Goal: Leave review/rating: Leave review/rating

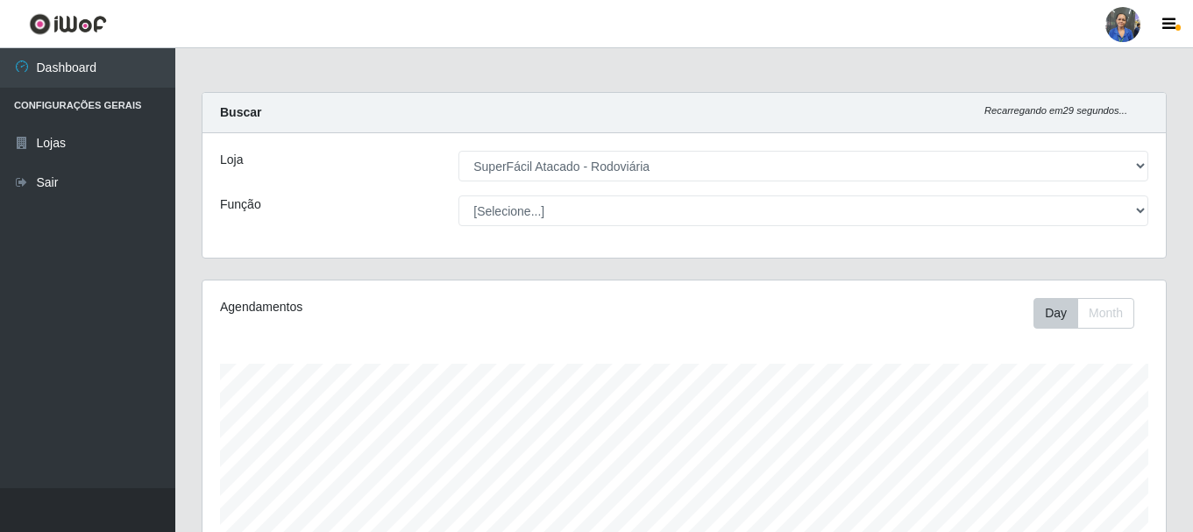
select select "400"
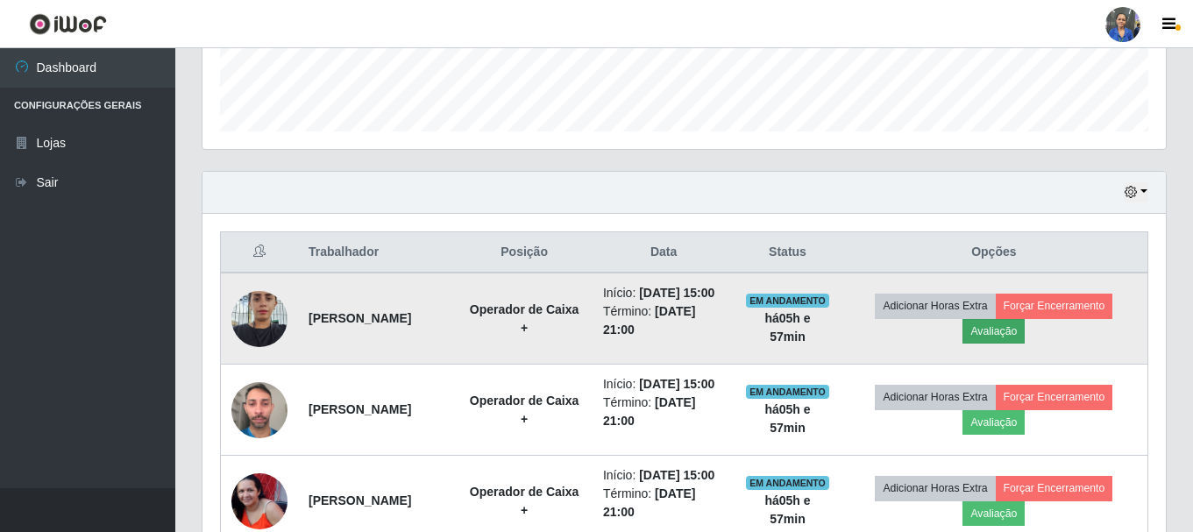
scroll to position [364, 963]
drag, startPoint x: 1012, startPoint y: 343, endPoint x: 992, endPoint y: 344, distance: 20.2
click at [992, 343] on button "Avaliação" at bounding box center [993, 331] width 62 height 25
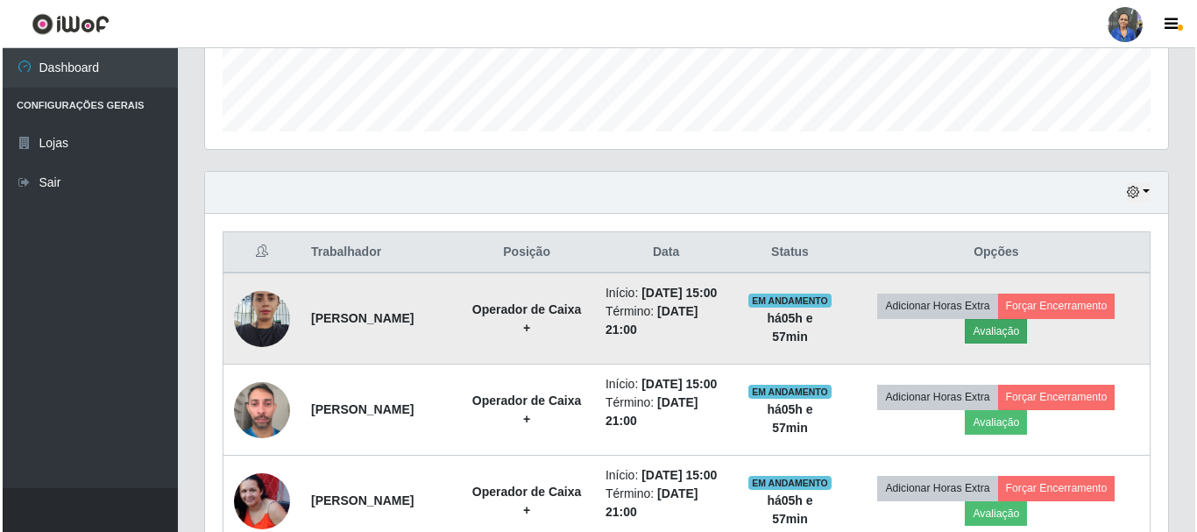
scroll to position [364, 954]
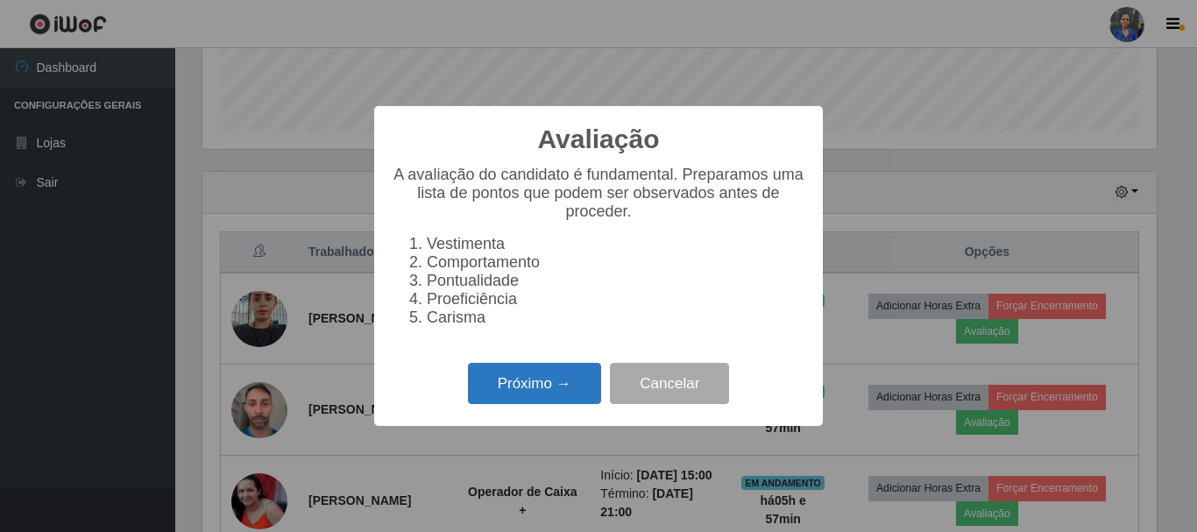
click at [556, 390] on button "Próximo →" at bounding box center [534, 383] width 133 height 41
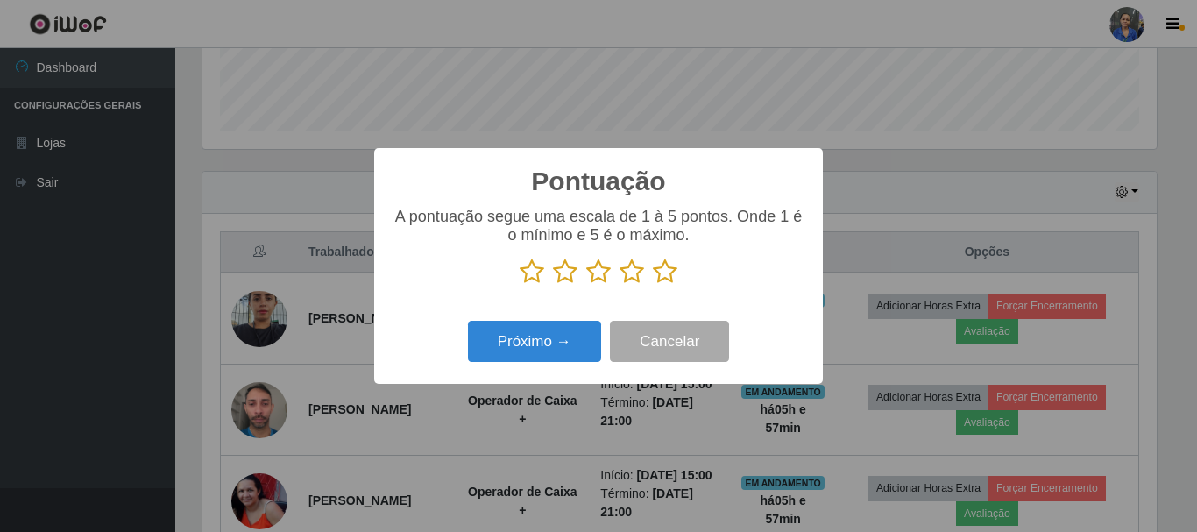
click at [655, 276] on icon at bounding box center [665, 271] width 25 height 26
click at [653, 285] on input "radio" at bounding box center [653, 285] width 0 height 0
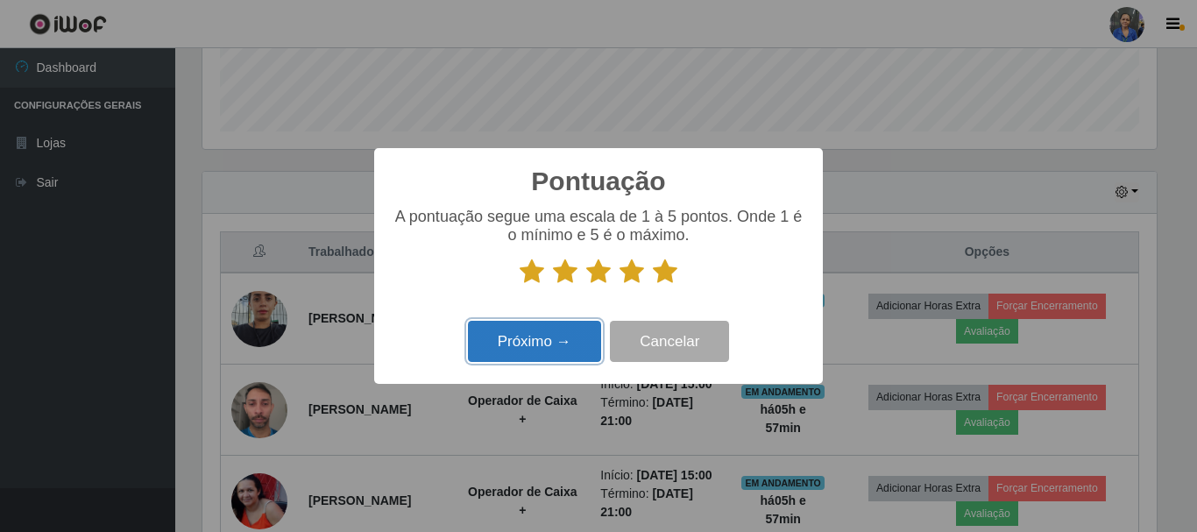
click at [570, 348] on button "Próximo →" at bounding box center [534, 341] width 133 height 41
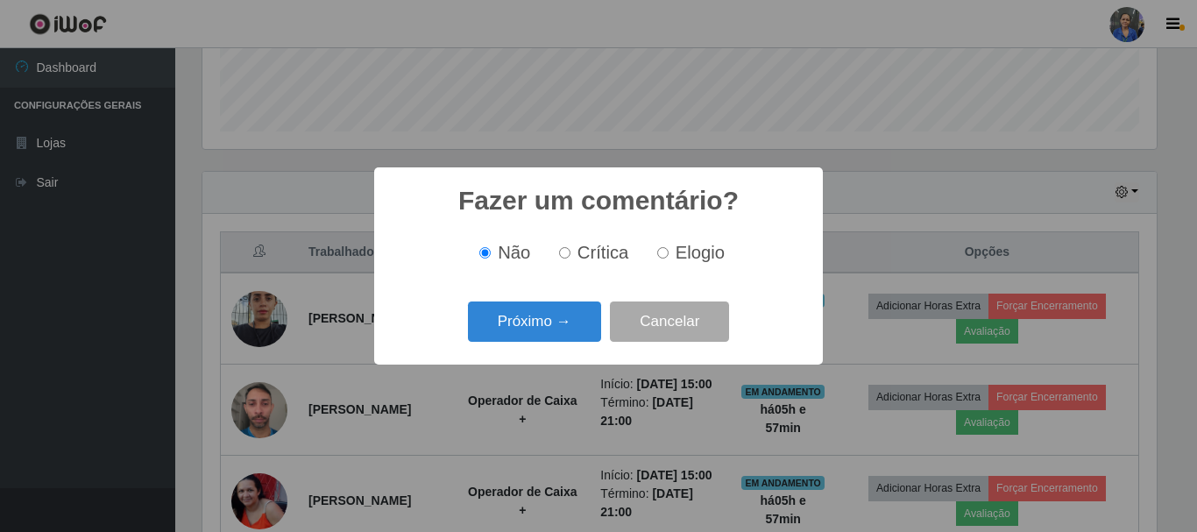
click at [562, 336] on button "Próximo →" at bounding box center [534, 321] width 133 height 41
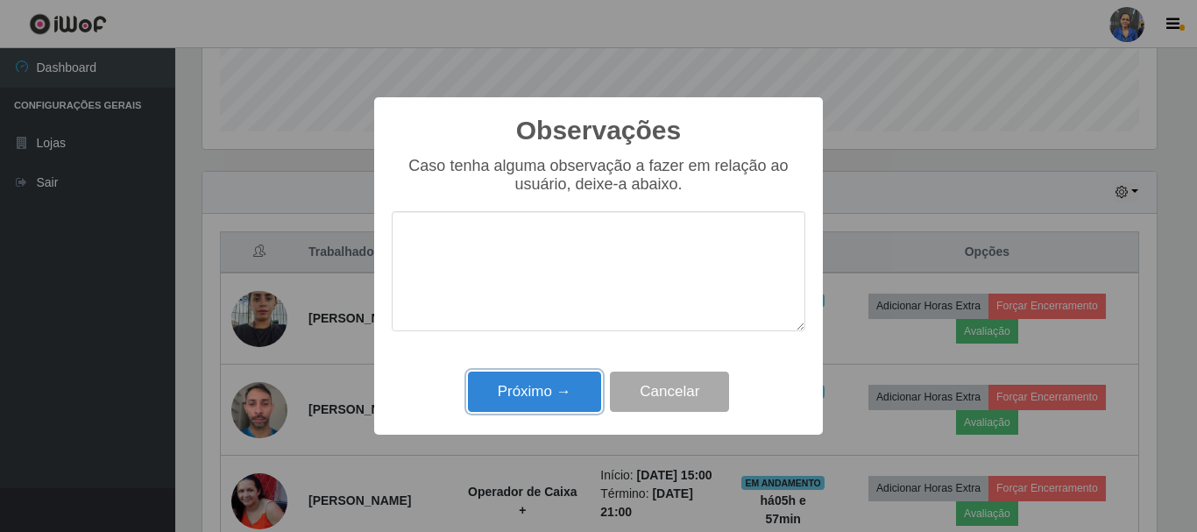
drag, startPoint x: 556, startPoint y: 386, endPoint x: 646, endPoint y: 365, distance: 91.8
click at [560, 390] on button "Próximo →" at bounding box center [534, 392] width 133 height 41
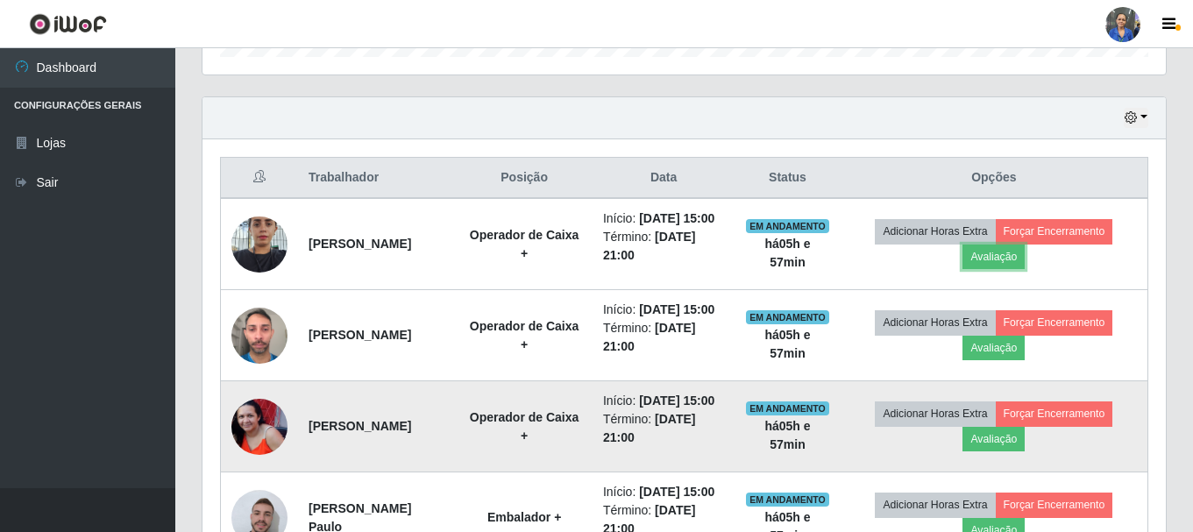
scroll to position [670, 0]
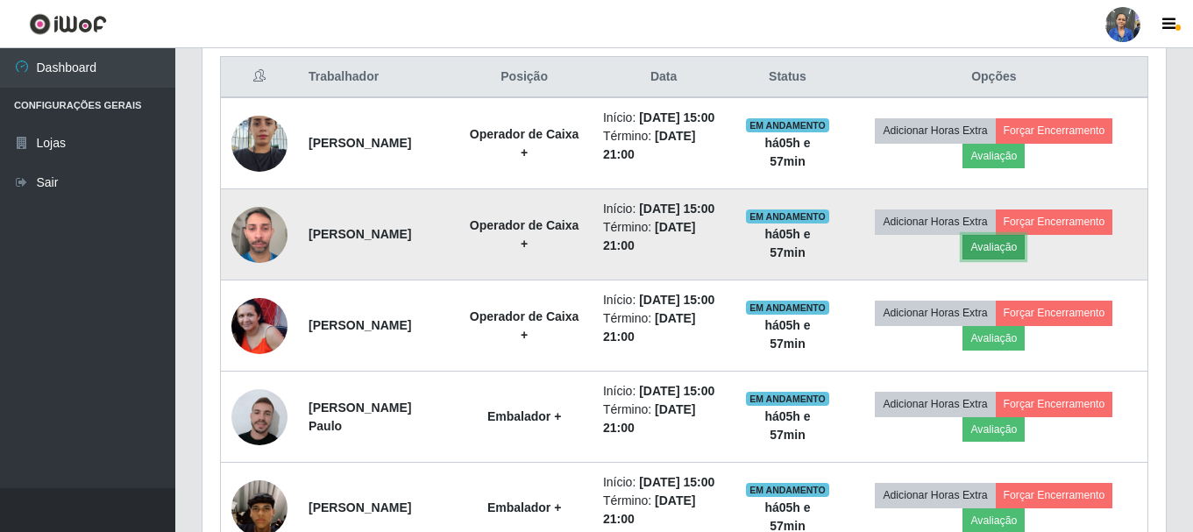
drag, startPoint x: 984, startPoint y: 273, endPoint x: 804, endPoint y: 308, distance: 183.0
click at [974, 274] on td "Adicionar Horas Extra Forçar Encerramento Avaliação" at bounding box center [994, 234] width 308 height 91
drag, startPoint x: 992, startPoint y: 275, endPoint x: 963, endPoint y: 276, distance: 28.9
click at [974, 276] on td "Adicionar Horas Extra Forçar Encerramento Avaliação" at bounding box center [994, 234] width 308 height 91
click at [1009, 259] on button "Avaliação" at bounding box center [993, 247] width 62 height 25
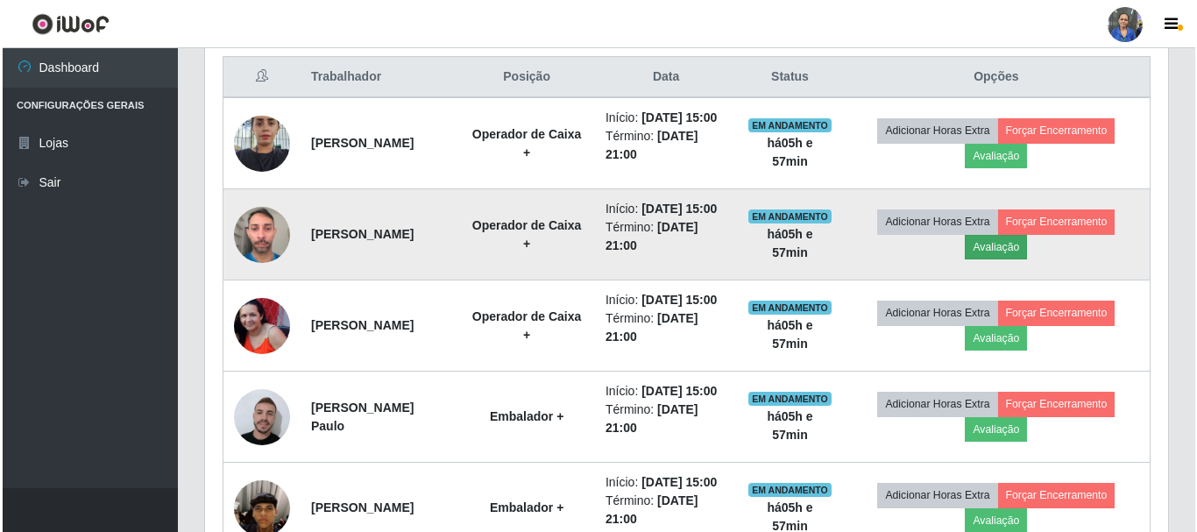
scroll to position [364, 954]
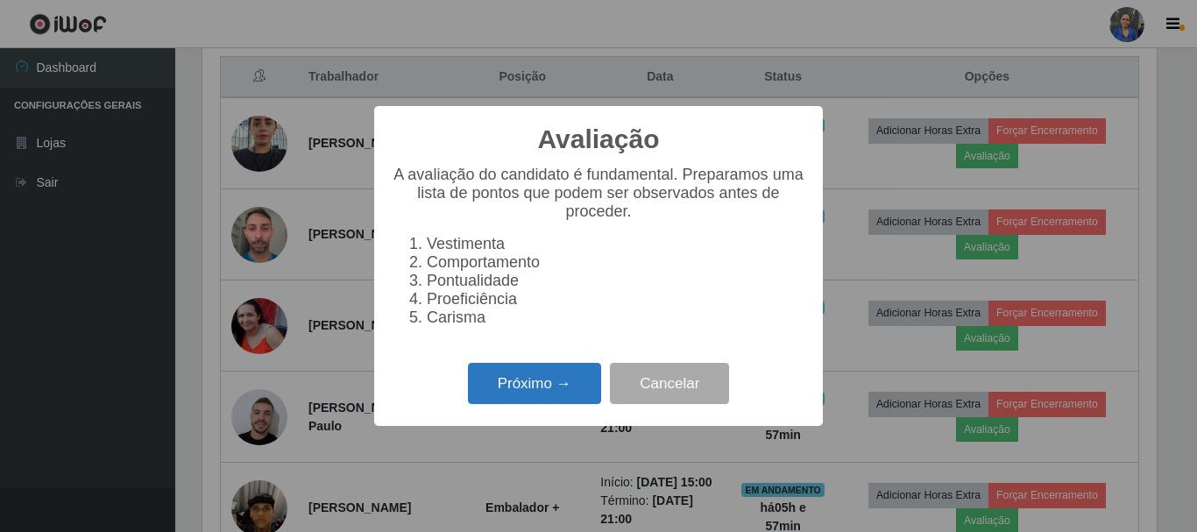
drag, startPoint x: 567, startPoint y: 400, endPoint x: 577, endPoint y: 379, distance: 23.5
click at [577, 379] on button "Próximo →" at bounding box center [534, 383] width 133 height 41
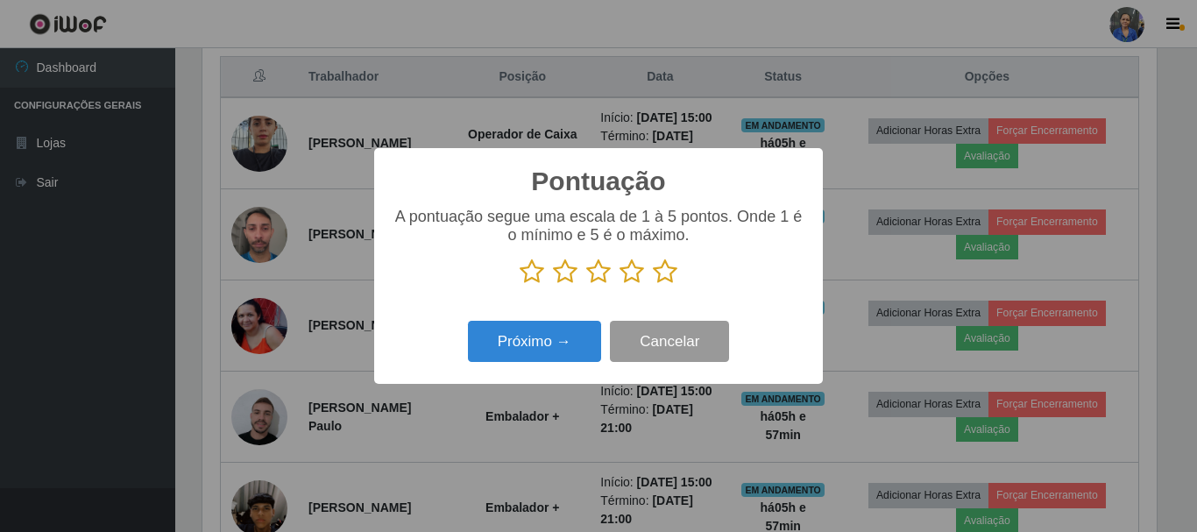
scroll to position [875891, 875301]
drag, startPoint x: 670, startPoint y: 276, endPoint x: 586, endPoint y: 349, distance: 111.2
click at [658, 279] on icon at bounding box center [665, 271] width 25 height 26
click at [653, 285] on input "radio" at bounding box center [653, 285] width 0 height 0
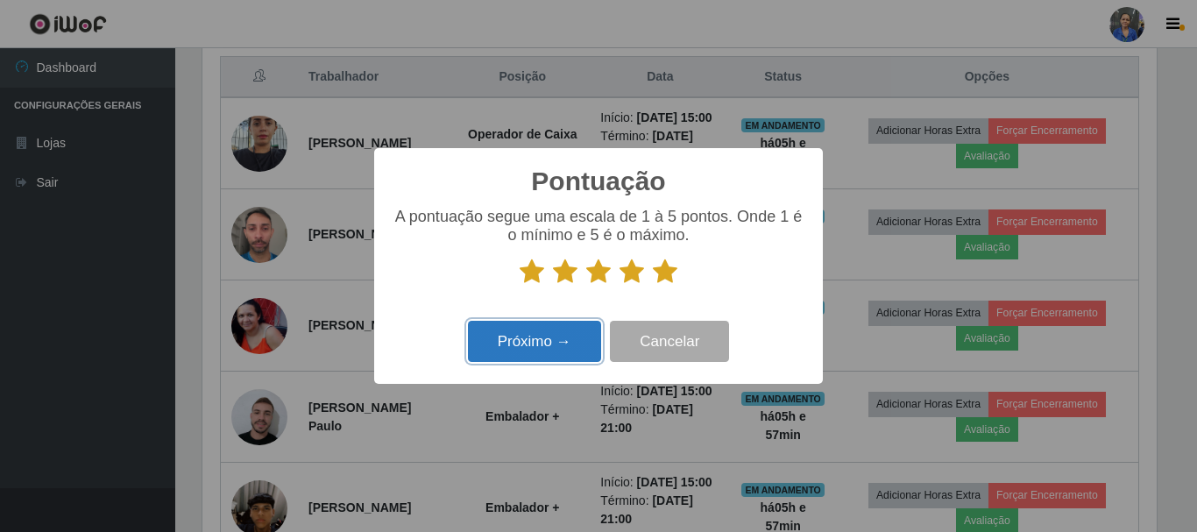
click at [581, 351] on button "Próximo →" at bounding box center [534, 341] width 133 height 41
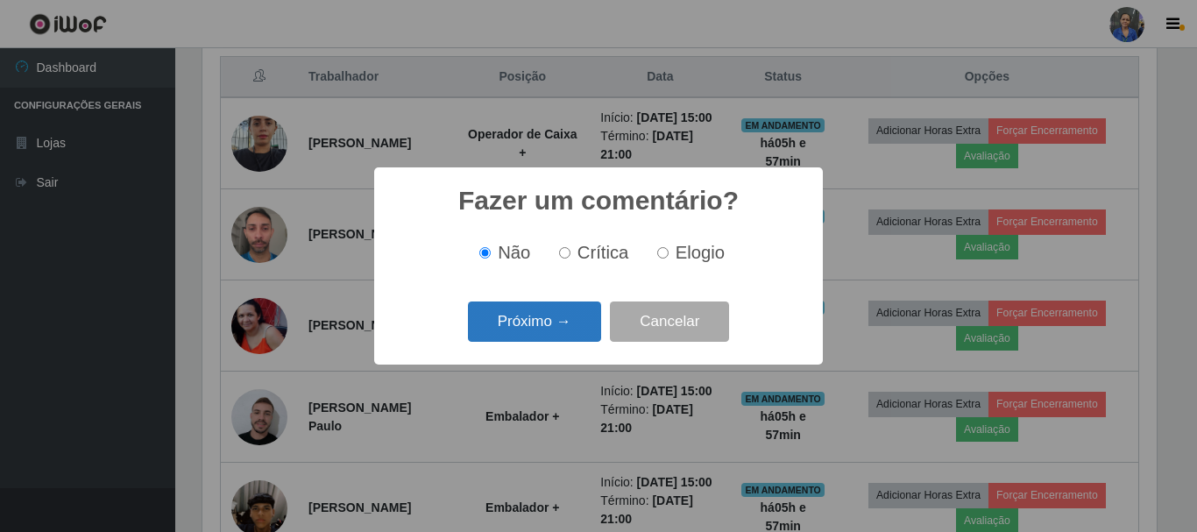
click at [575, 326] on button "Próximo →" at bounding box center [534, 321] width 133 height 41
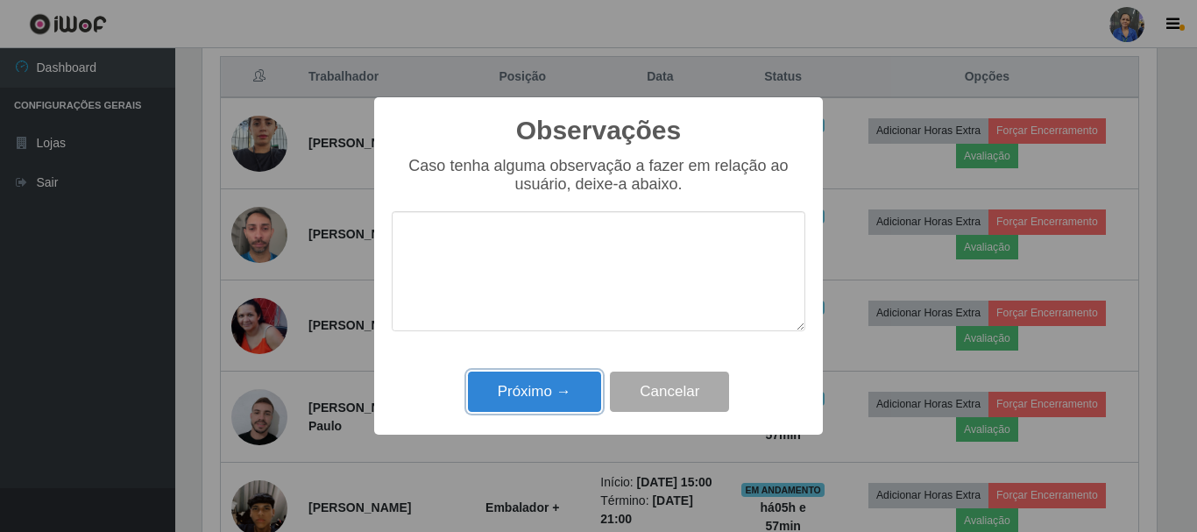
drag, startPoint x: 560, startPoint y: 388, endPoint x: 719, endPoint y: 386, distance: 158.6
click at [570, 387] on button "Próximo →" at bounding box center [534, 392] width 133 height 41
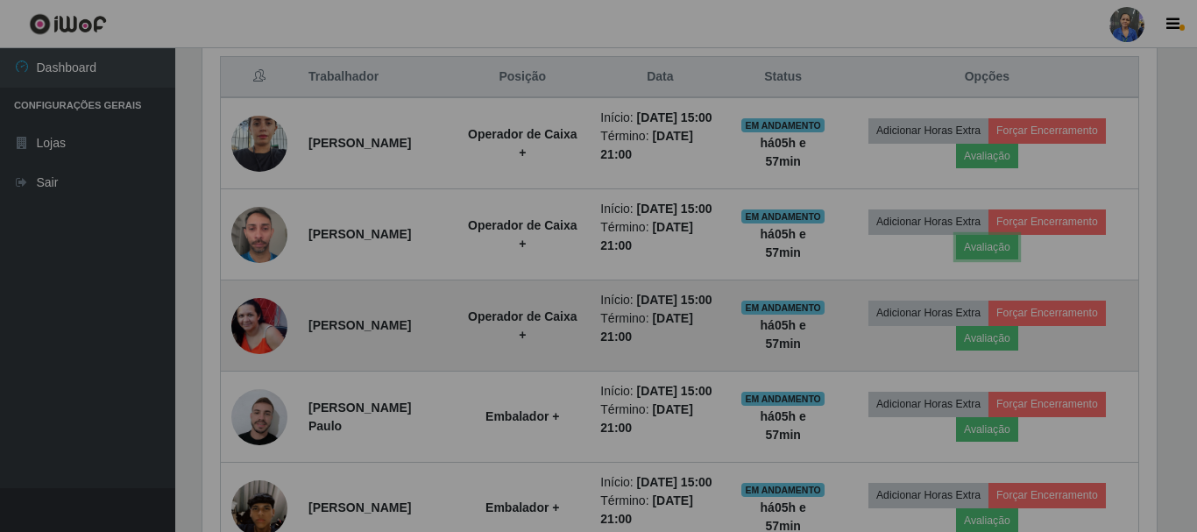
scroll to position [364, 963]
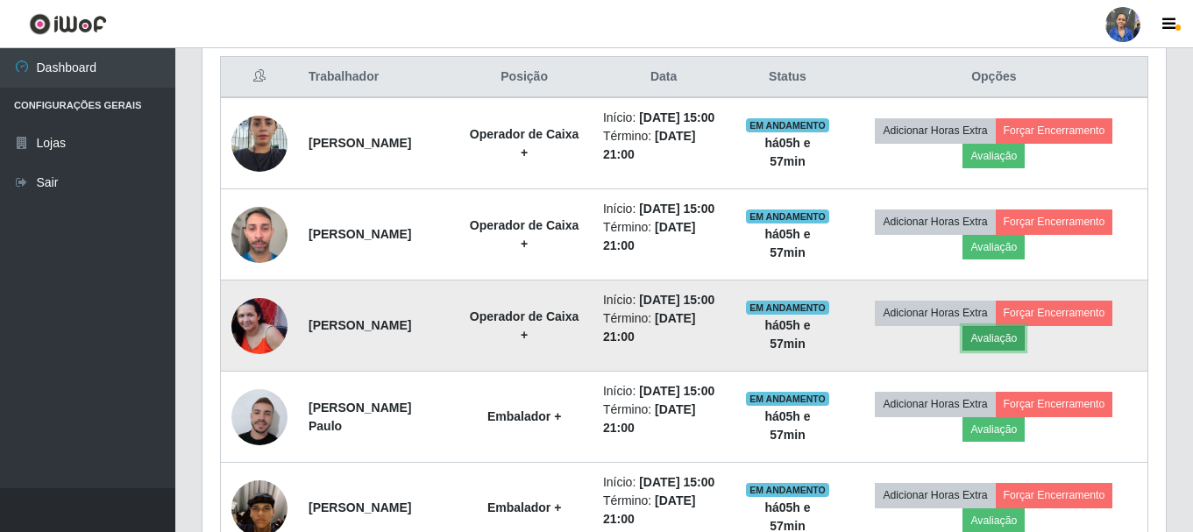
click at [999, 351] on button "Avaliação" at bounding box center [993, 338] width 62 height 25
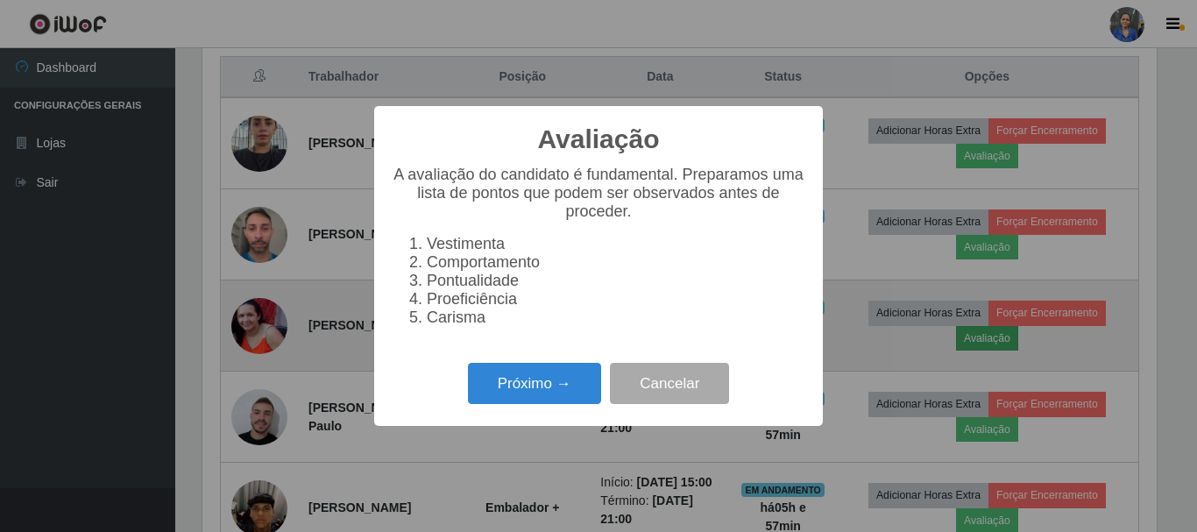
scroll to position [364, 954]
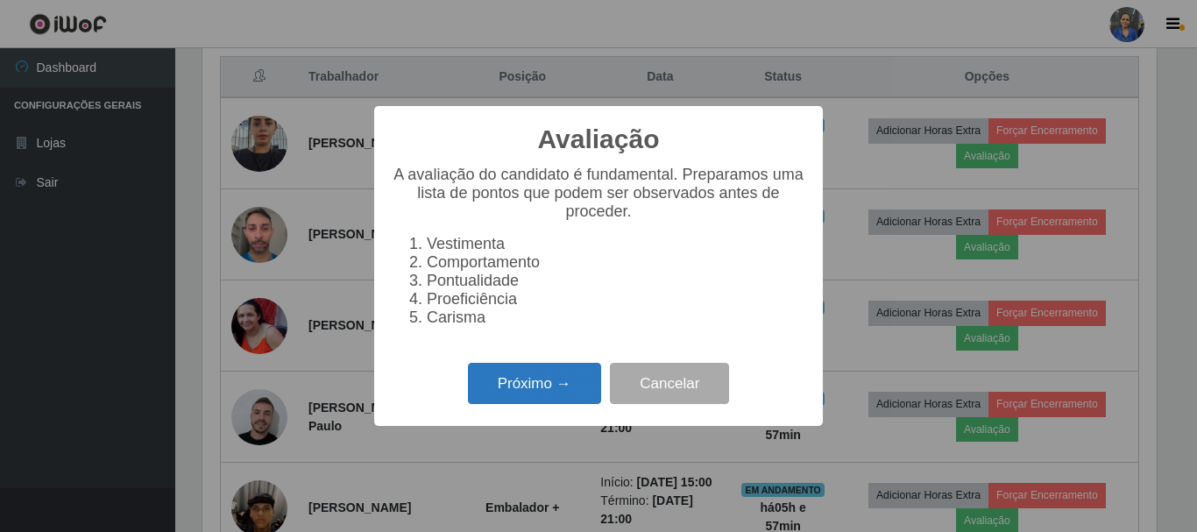
click at [492, 392] on button "Próximo →" at bounding box center [534, 383] width 133 height 41
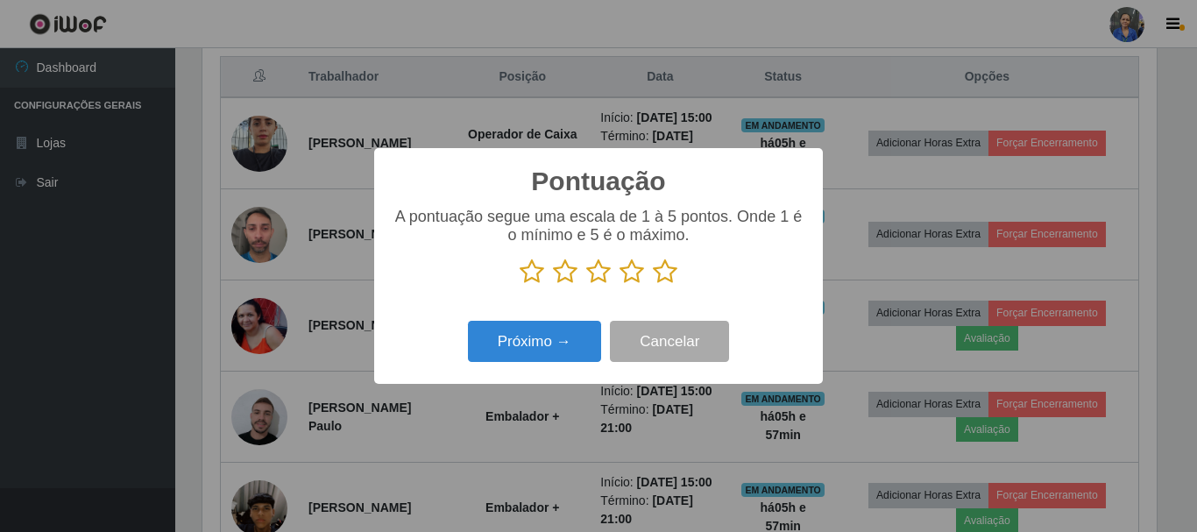
click at [671, 278] on icon at bounding box center [665, 271] width 25 height 26
click at [653, 285] on input "radio" at bounding box center [653, 285] width 0 height 0
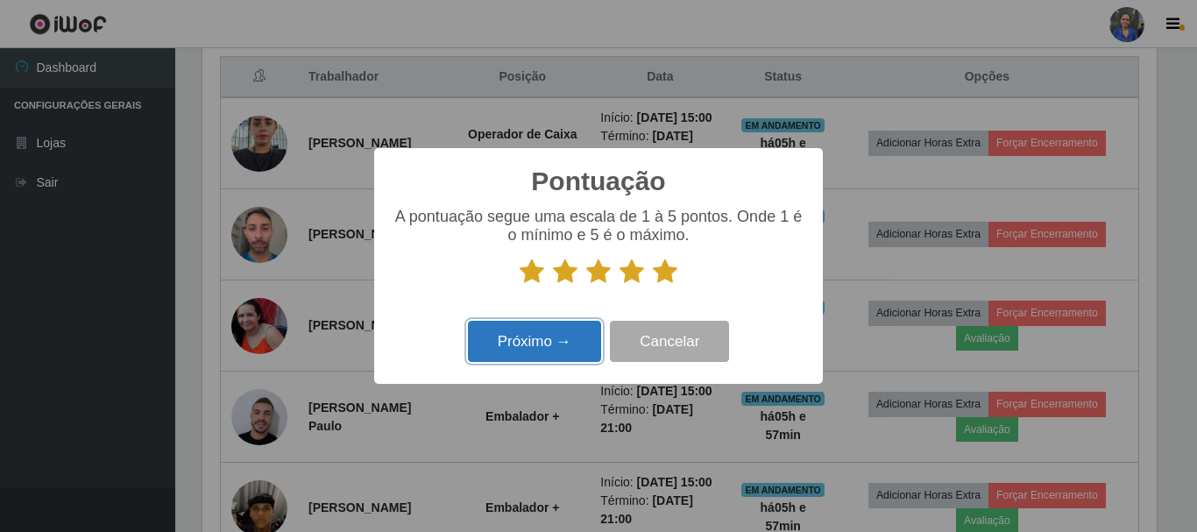
click at [571, 334] on button "Próximo →" at bounding box center [534, 341] width 133 height 41
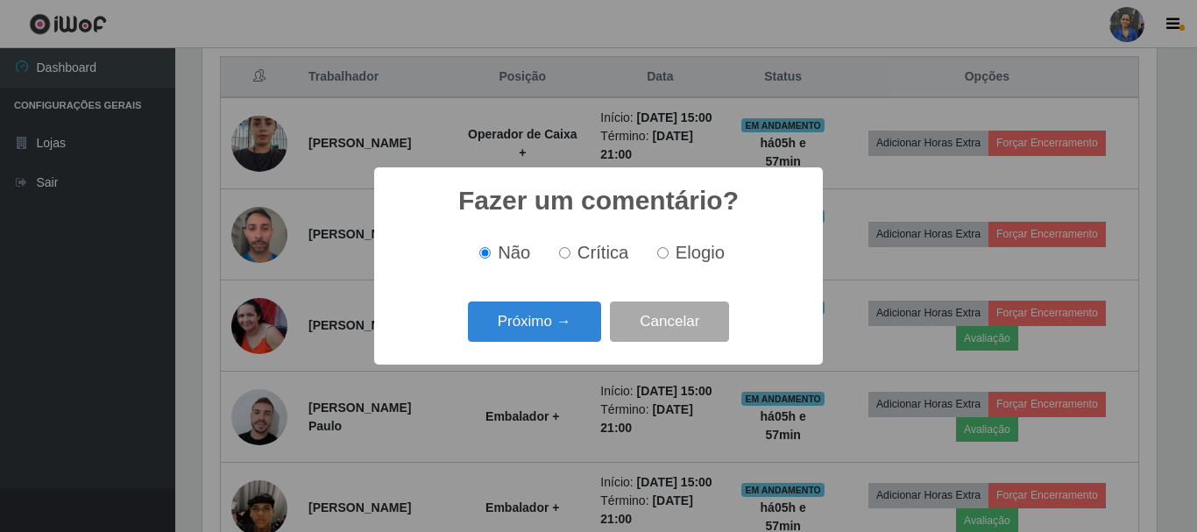
click at [554, 334] on button "Próximo →" at bounding box center [534, 321] width 133 height 41
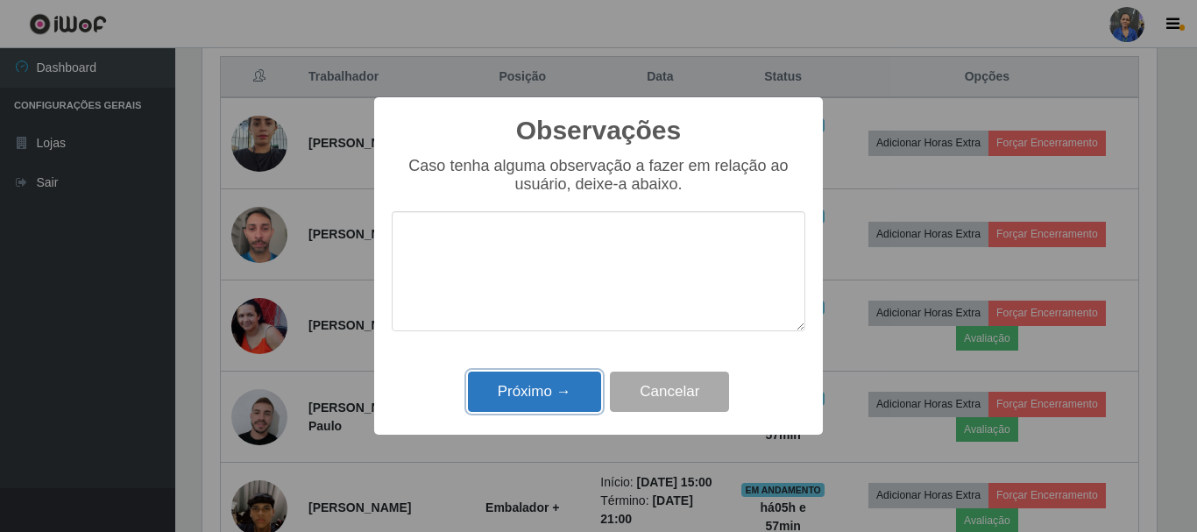
click at [552, 401] on button "Próximo →" at bounding box center [534, 392] width 133 height 41
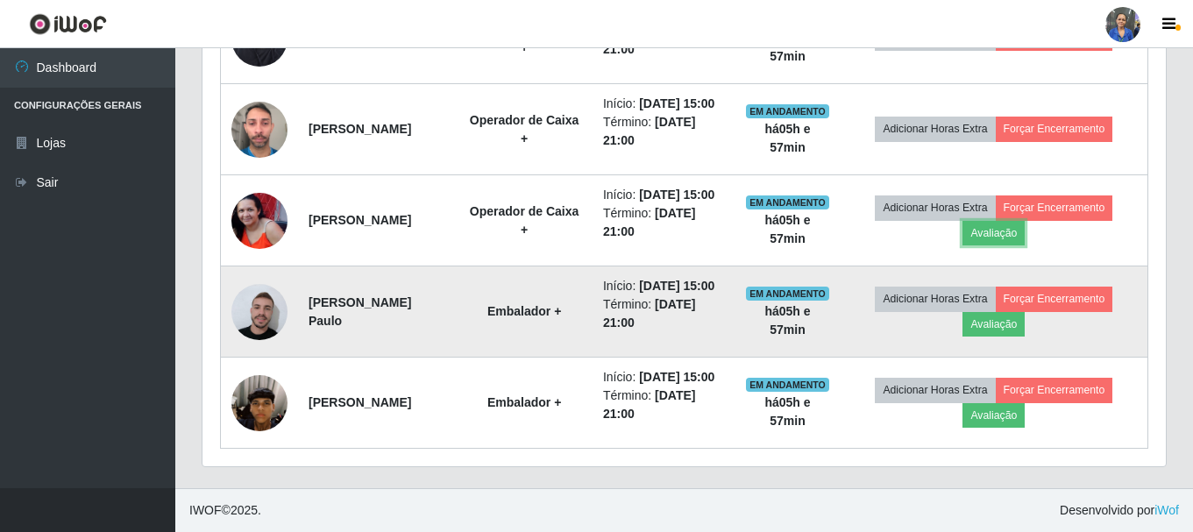
scroll to position [846, 0]
click at [997, 327] on button "Avaliação" at bounding box center [993, 324] width 62 height 25
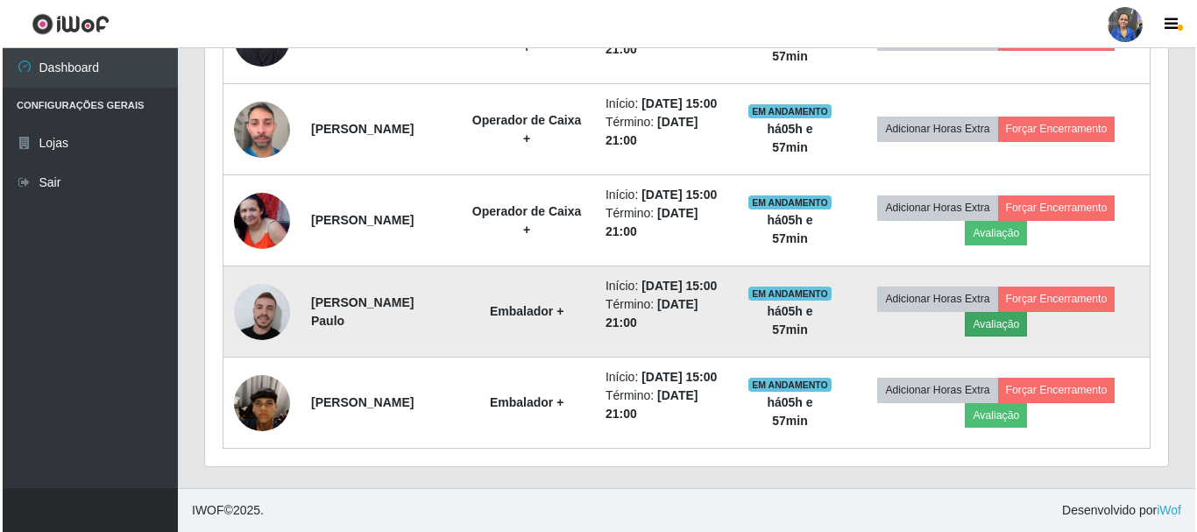
scroll to position [364, 954]
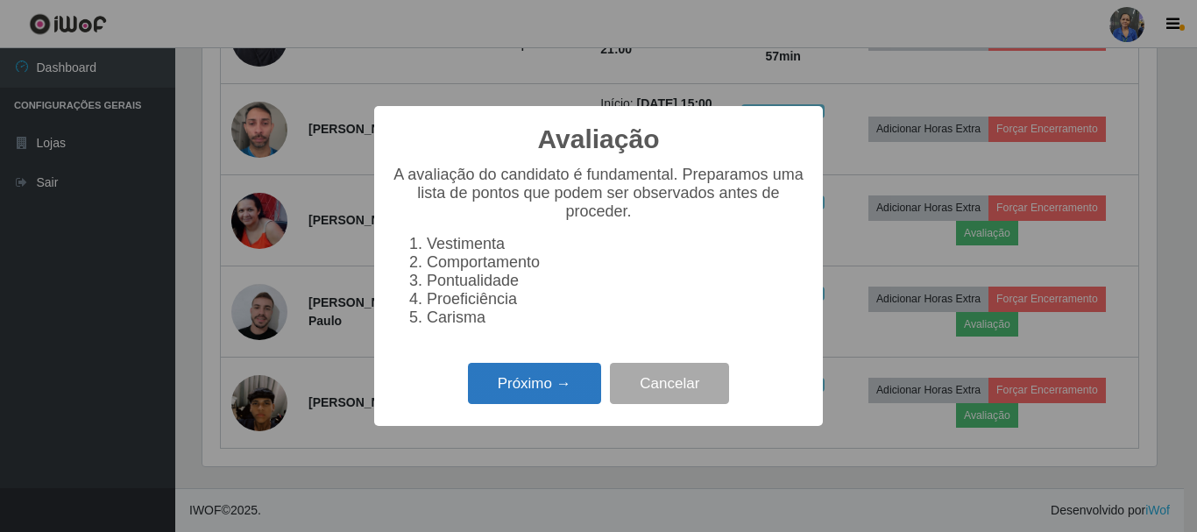
click at [565, 404] on button "Próximo →" at bounding box center [534, 383] width 133 height 41
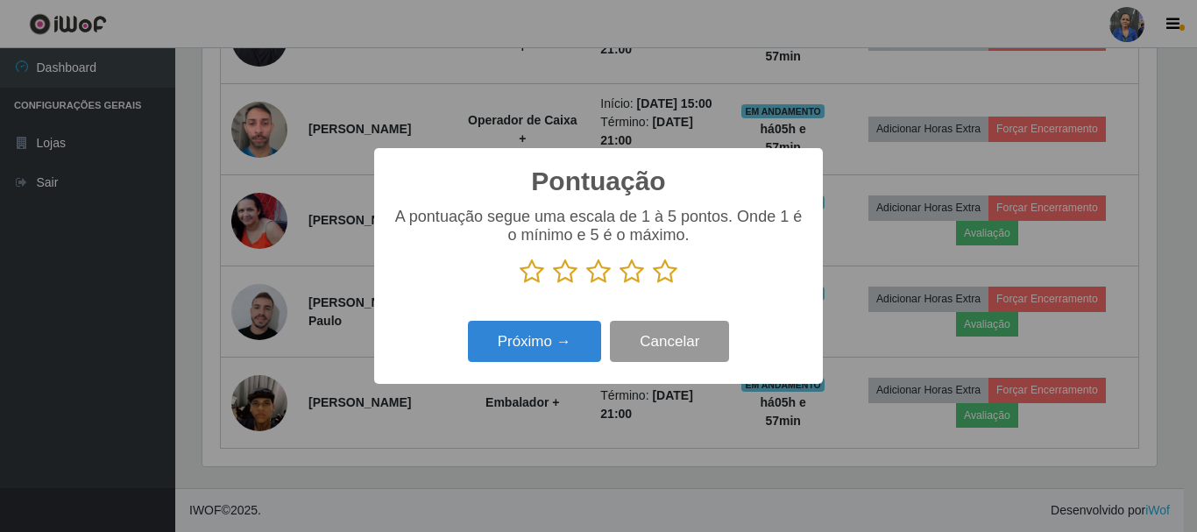
scroll to position [875891, 875301]
click at [653, 266] on icon at bounding box center [665, 271] width 25 height 26
click at [653, 285] on input "radio" at bounding box center [653, 285] width 0 height 0
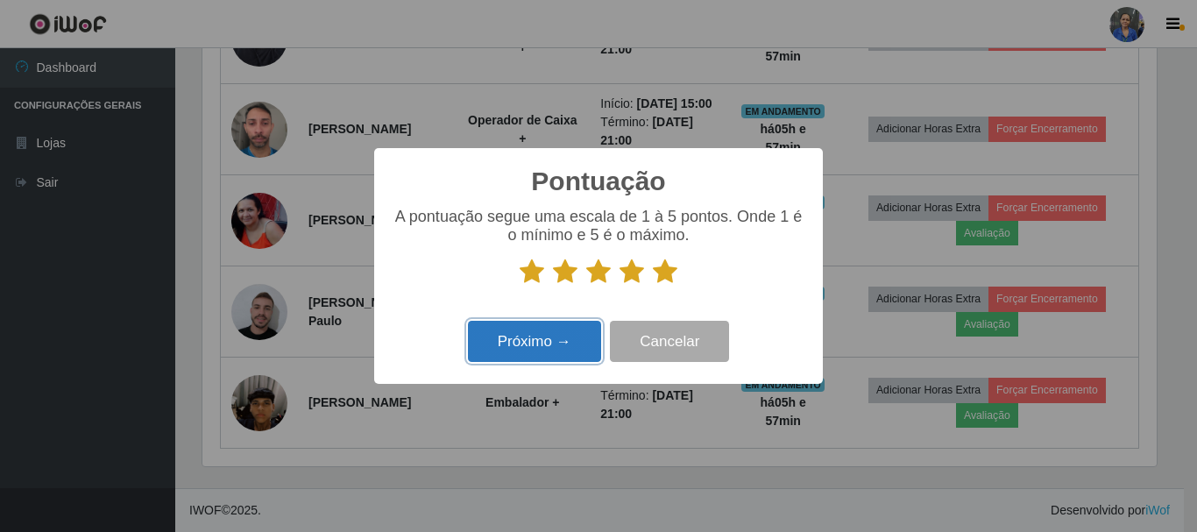
click at [566, 337] on button "Próximo →" at bounding box center [534, 341] width 133 height 41
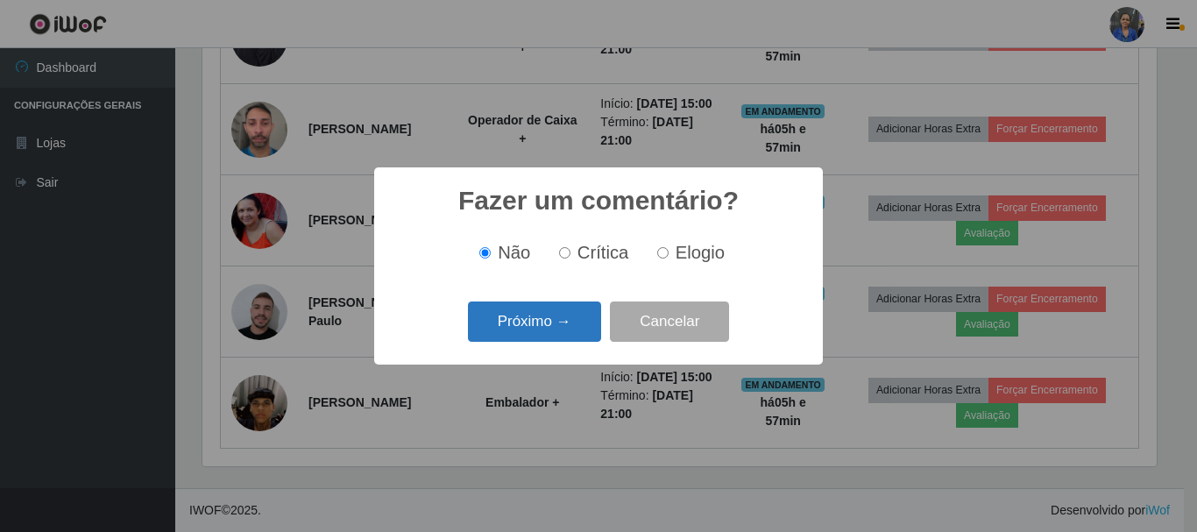
click at [562, 336] on button "Próximo →" at bounding box center [534, 321] width 133 height 41
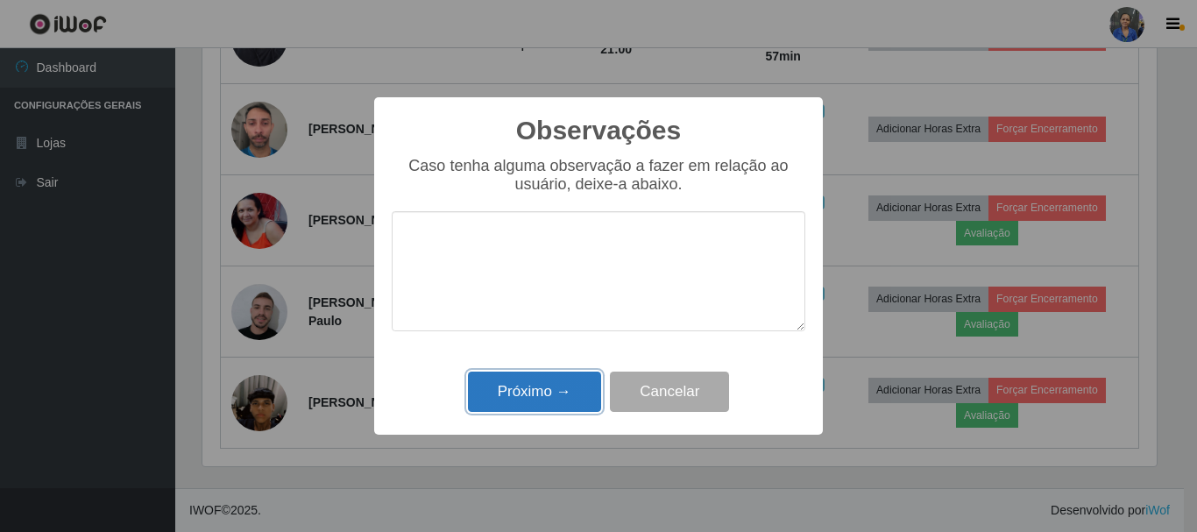
click at [556, 398] on button "Próximo →" at bounding box center [534, 392] width 133 height 41
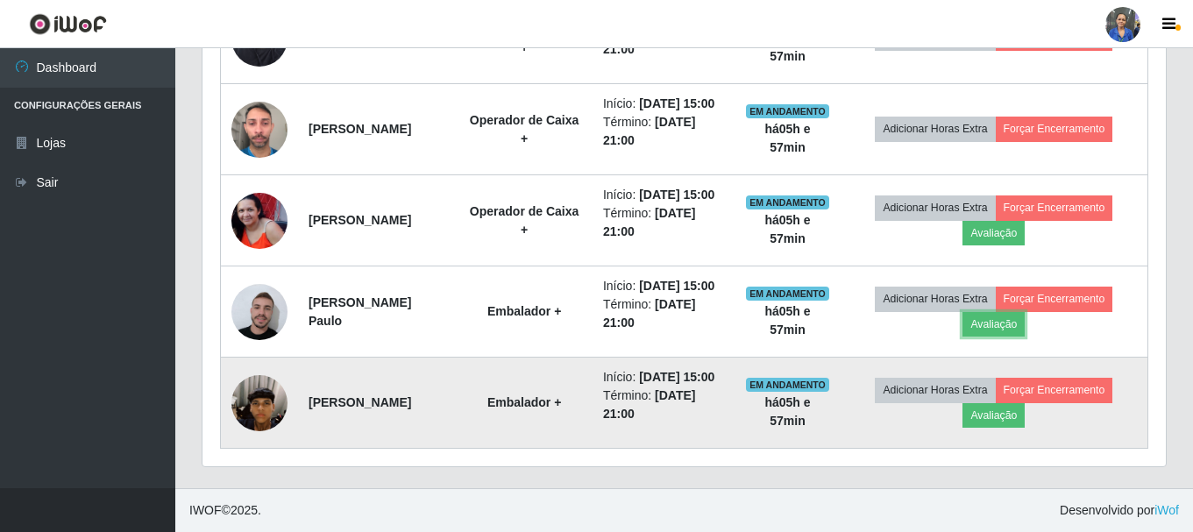
scroll to position [364, 963]
click at [1023, 428] on button "Avaliação" at bounding box center [993, 415] width 62 height 25
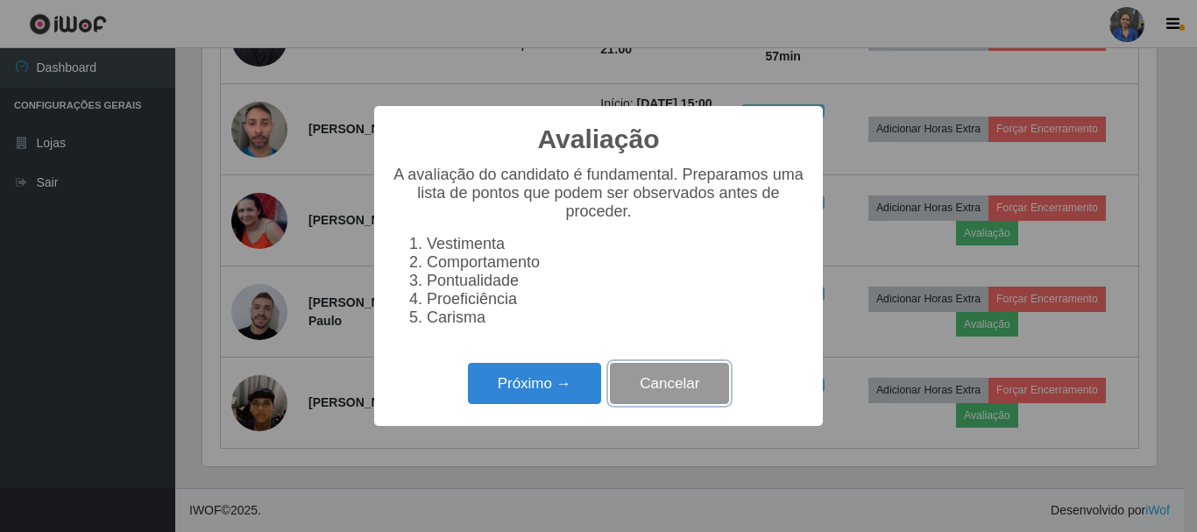
click at [611, 389] on button "Cancelar" at bounding box center [669, 383] width 119 height 41
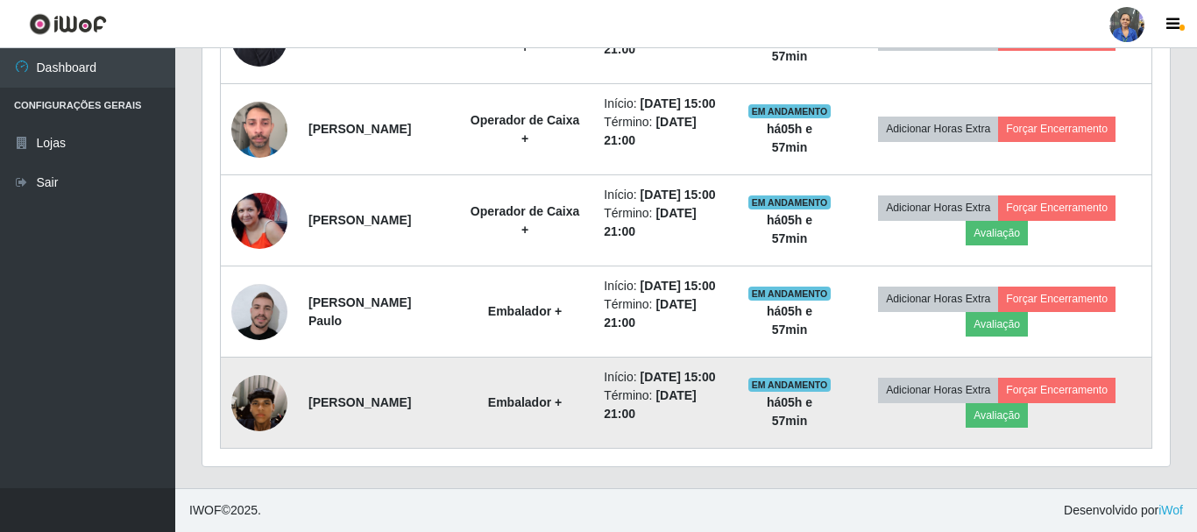
scroll to position [0, 0]
click at [1002, 425] on button "Avaliação" at bounding box center [993, 415] width 62 height 25
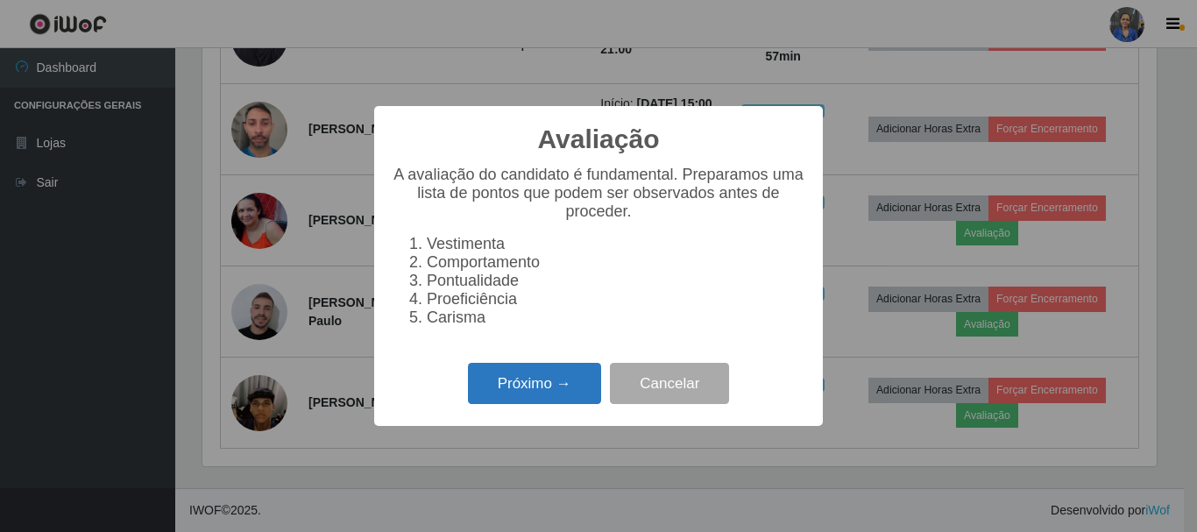
click at [536, 380] on button "Próximo →" at bounding box center [534, 383] width 133 height 41
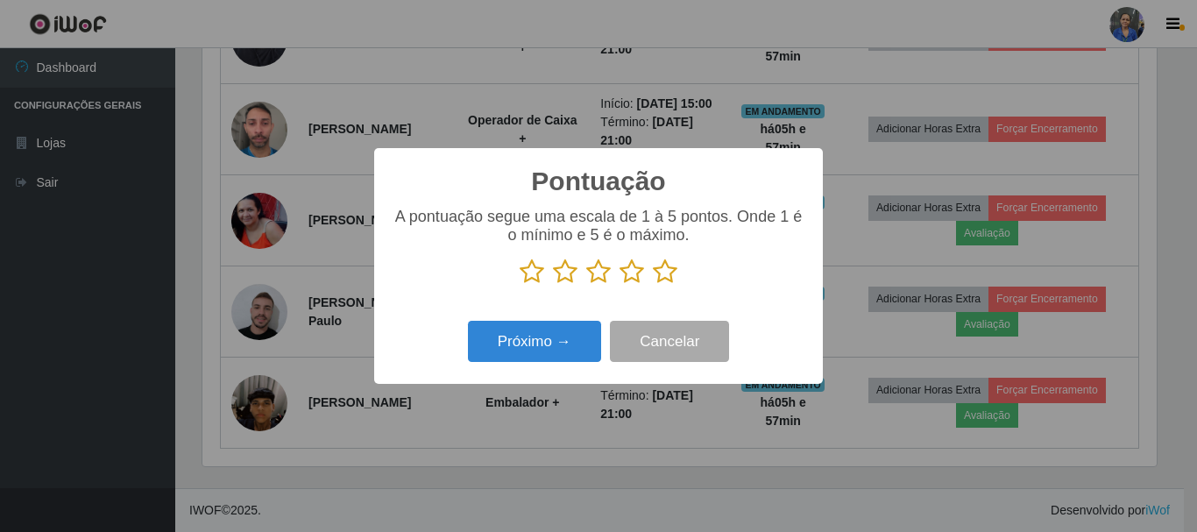
click at [655, 274] on icon at bounding box center [665, 271] width 25 height 26
click at [653, 285] on input "radio" at bounding box center [653, 285] width 0 height 0
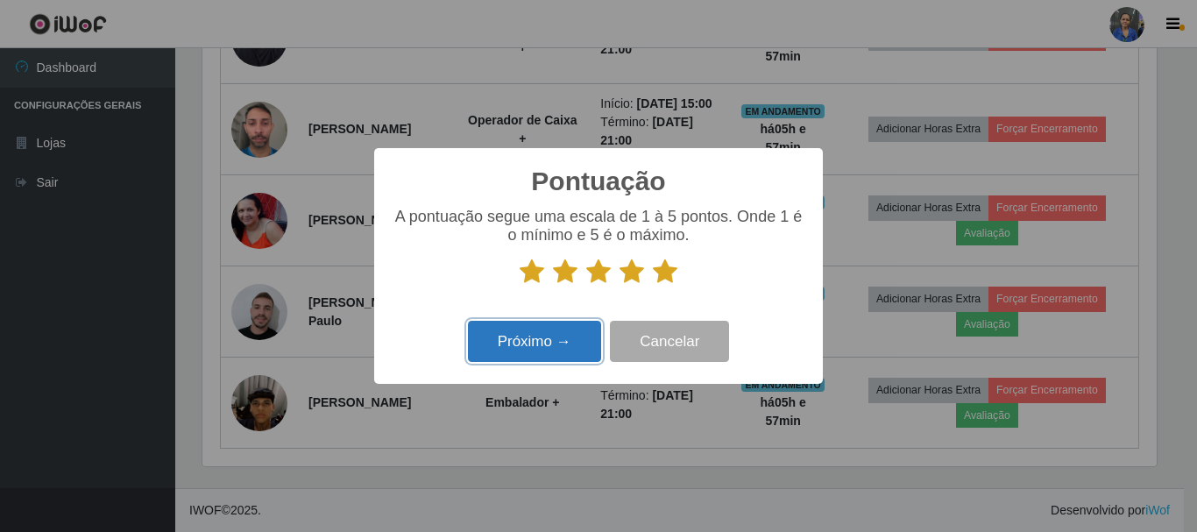
click at [563, 328] on button "Próximo →" at bounding box center [534, 341] width 133 height 41
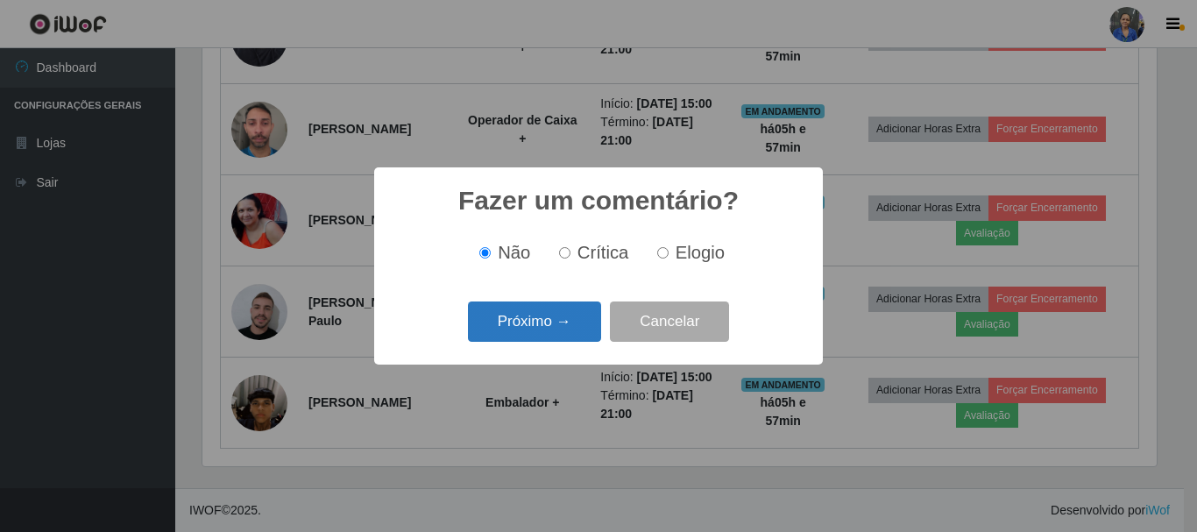
click at [542, 339] on button "Próximo →" at bounding box center [534, 321] width 133 height 41
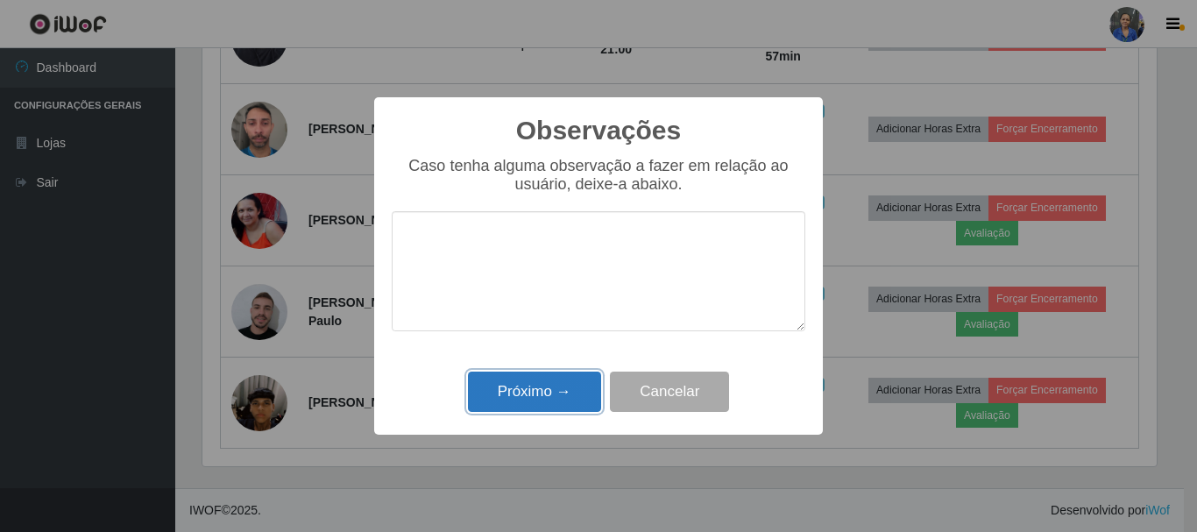
click at [542, 404] on button "Próximo →" at bounding box center [534, 392] width 133 height 41
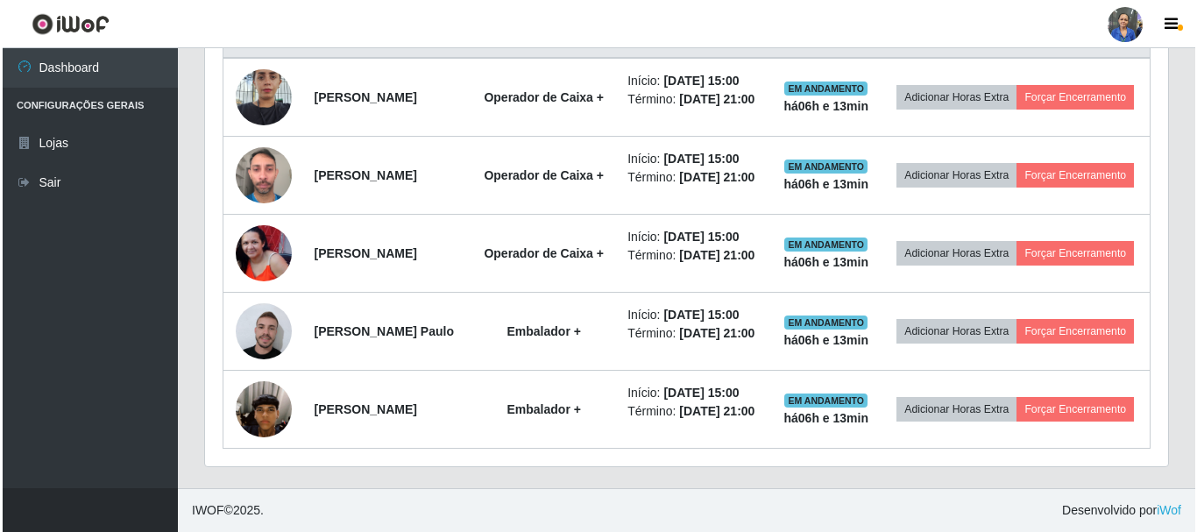
scroll to position [775, 0]
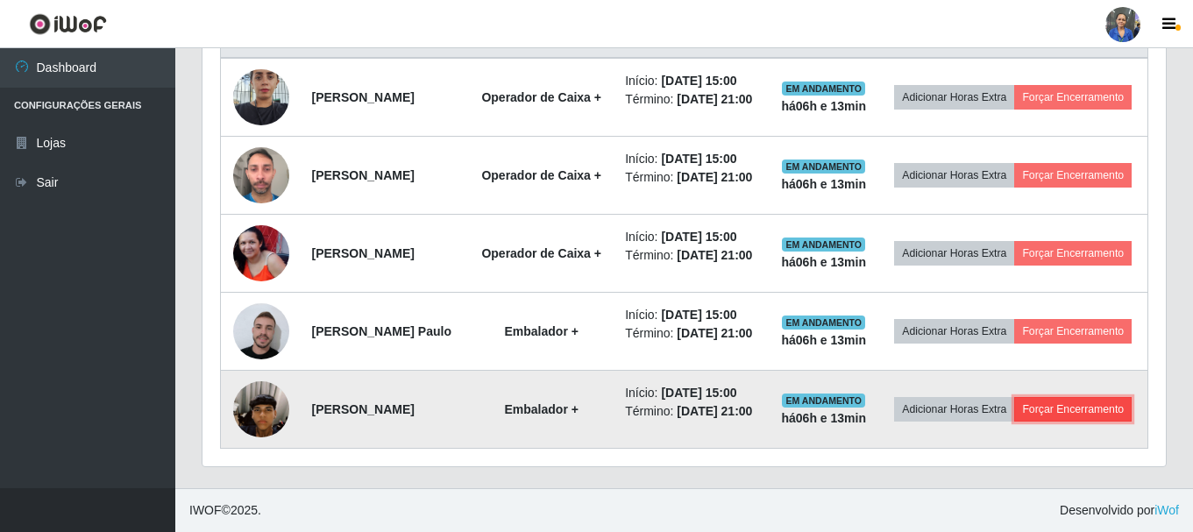
click at [1014, 412] on button "Forçar Encerramento" at bounding box center [1072, 409] width 117 height 25
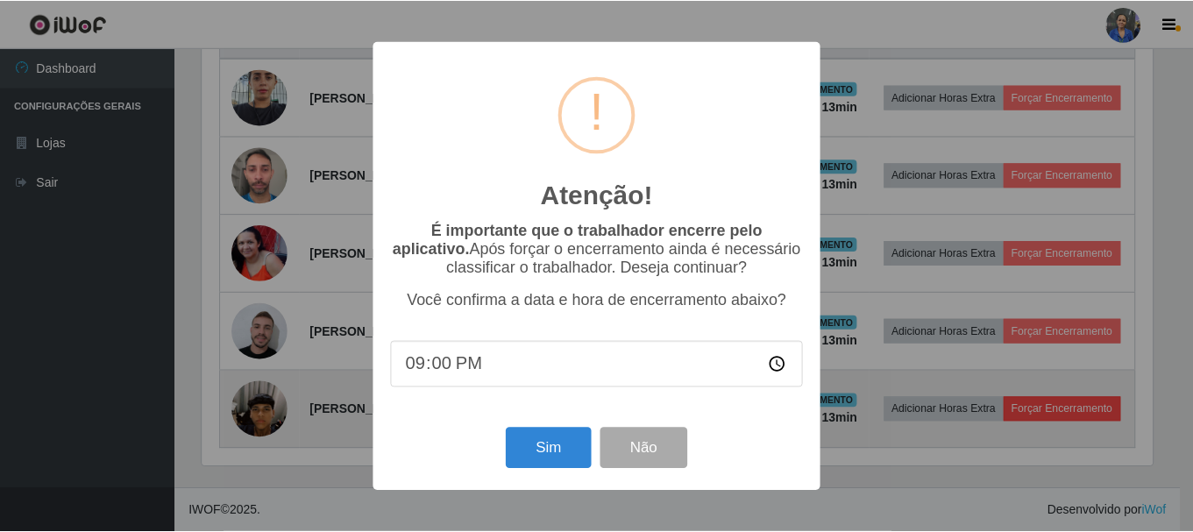
scroll to position [364, 954]
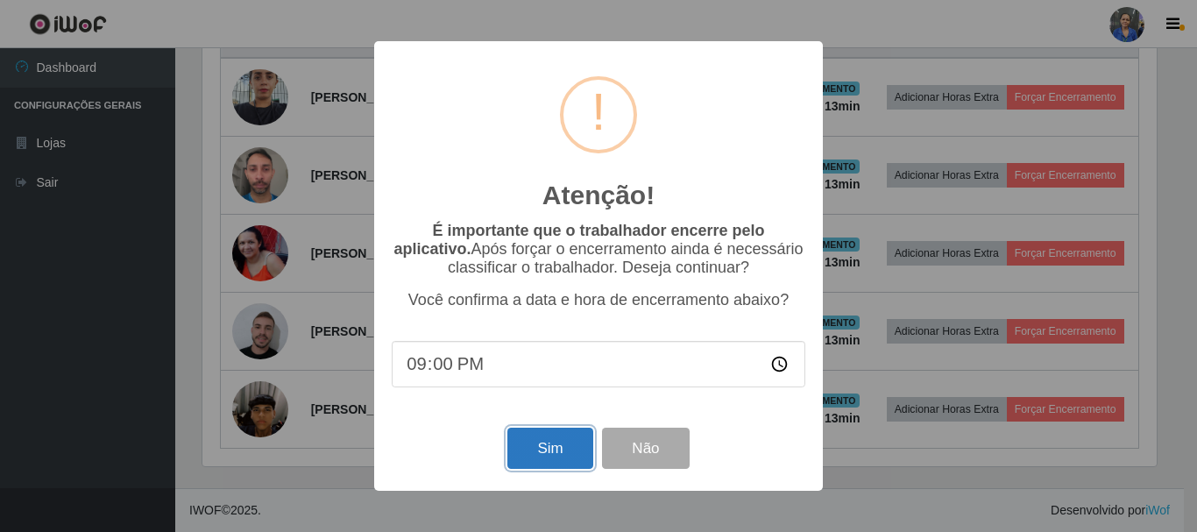
click at [523, 457] on button "Sim" at bounding box center [549, 448] width 85 height 41
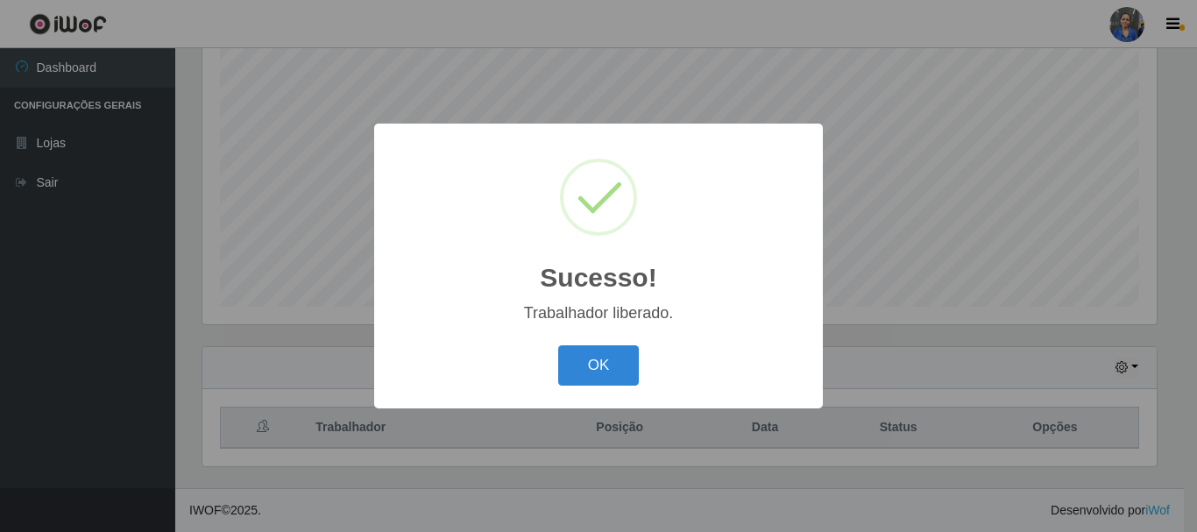
drag, startPoint x: 589, startPoint y: 369, endPoint x: 603, endPoint y: 370, distance: 14.0
click at [594, 369] on button "OK" at bounding box center [598, 365] width 81 height 41
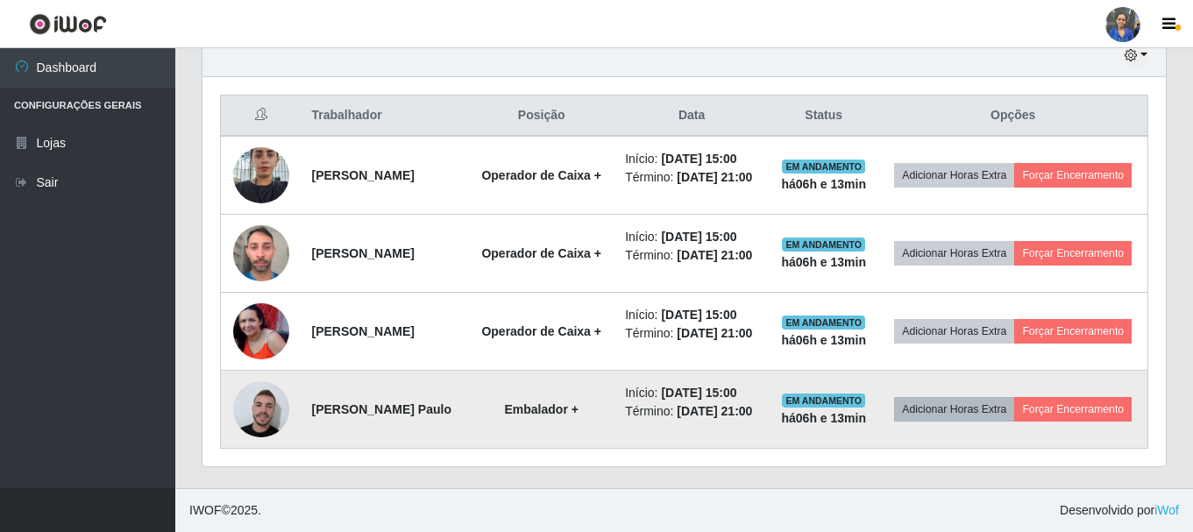
scroll to position [684, 0]
click at [1014, 414] on button "Forçar Encerramento" at bounding box center [1072, 409] width 117 height 25
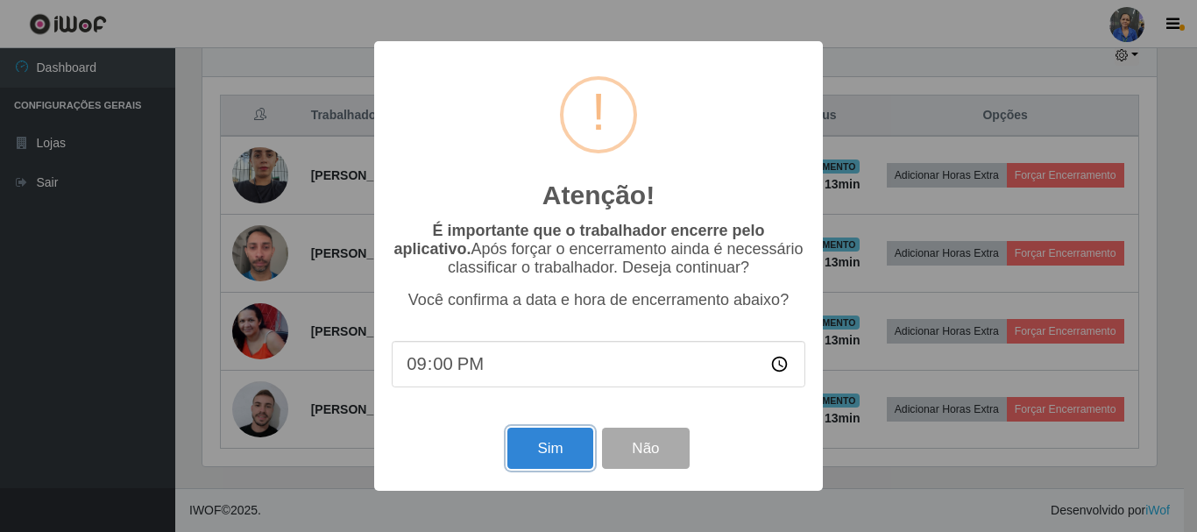
drag, startPoint x: 568, startPoint y: 450, endPoint x: 623, endPoint y: 410, distance: 68.4
click at [567, 450] on button "Sim" at bounding box center [549, 448] width 85 height 41
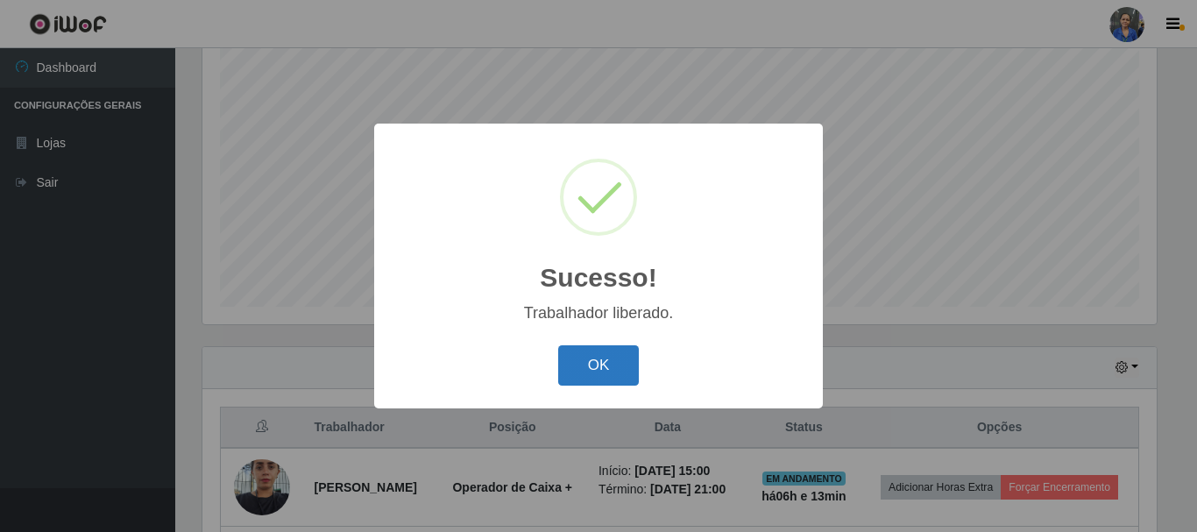
click at [613, 365] on button "OK" at bounding box center [598, 365] width 81 height 41
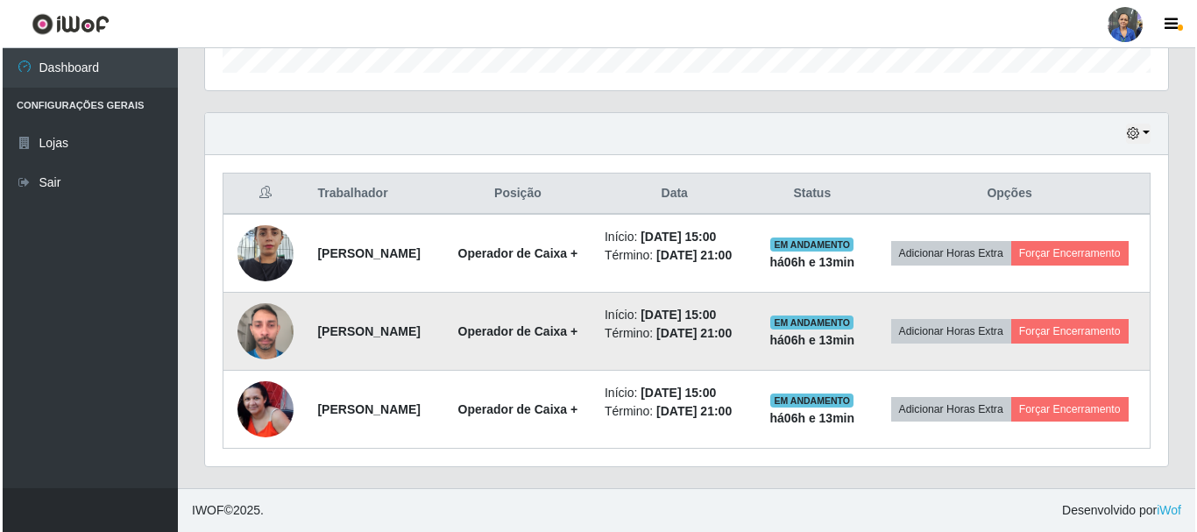
scroll to position [593, 0]
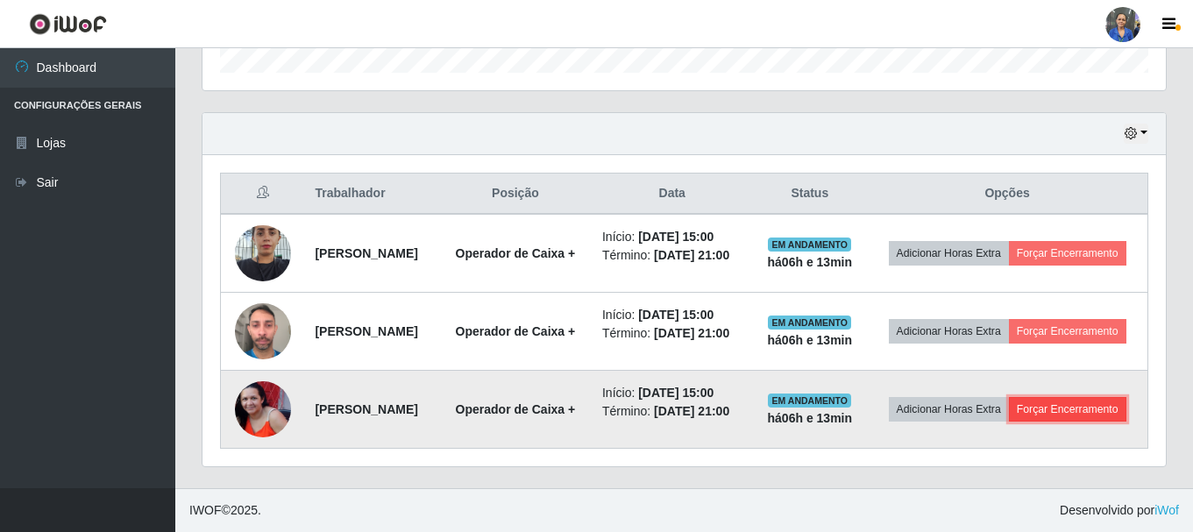
click at [1009, 414] on button "Forçar Encerramento" at bounding box center [1067, 409] width 117 height 25
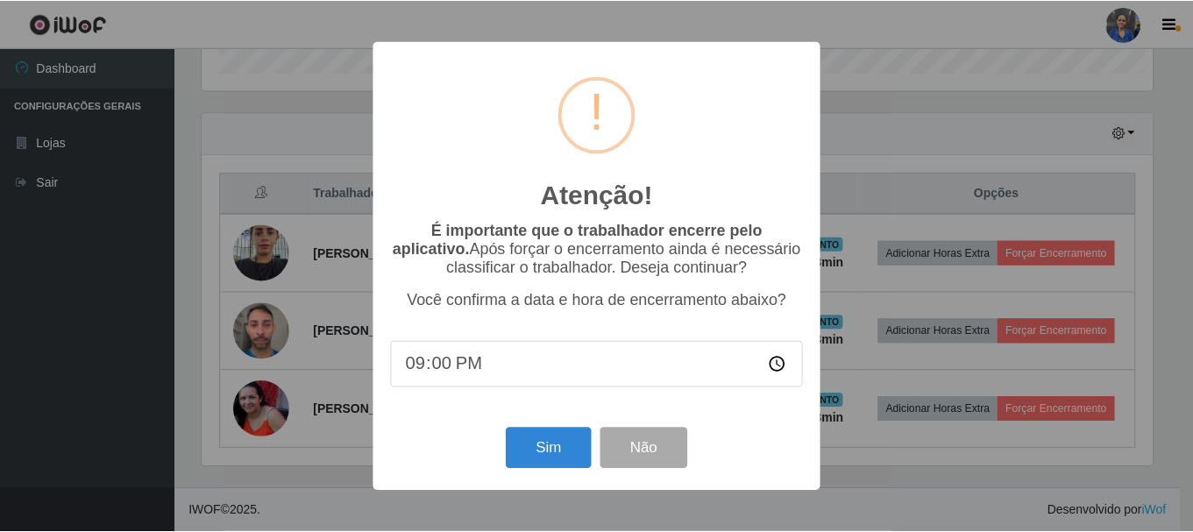
scroll to position [364, 954]
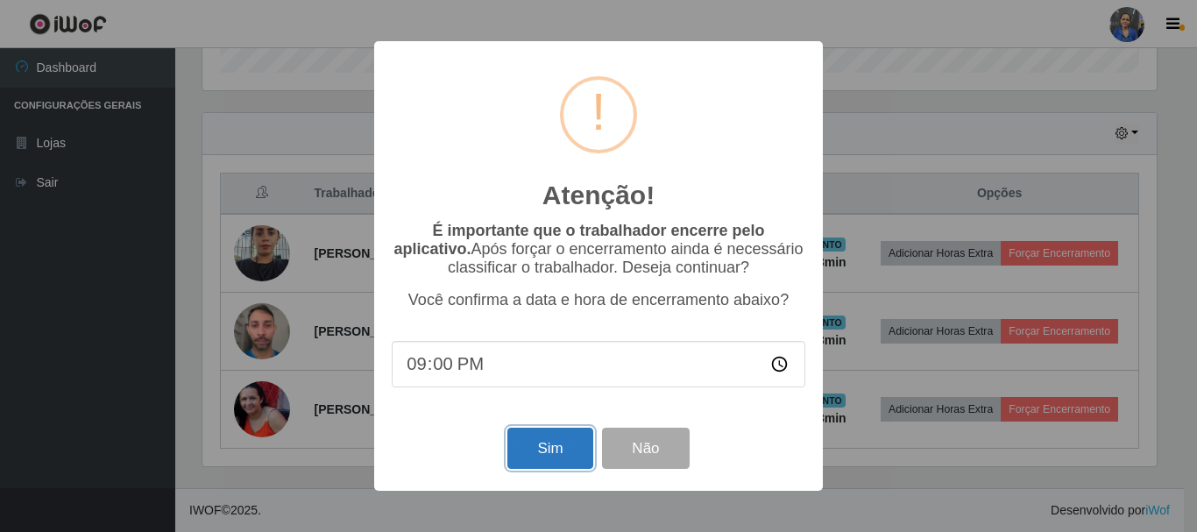
drag, startPoint x: 563, startPoint y: 460, endPoint x: 590, endPoint y: 407, distance: 58.8
click at [563, 459] on button "Sim" at bounding box center [549, 448] width 85 height 41
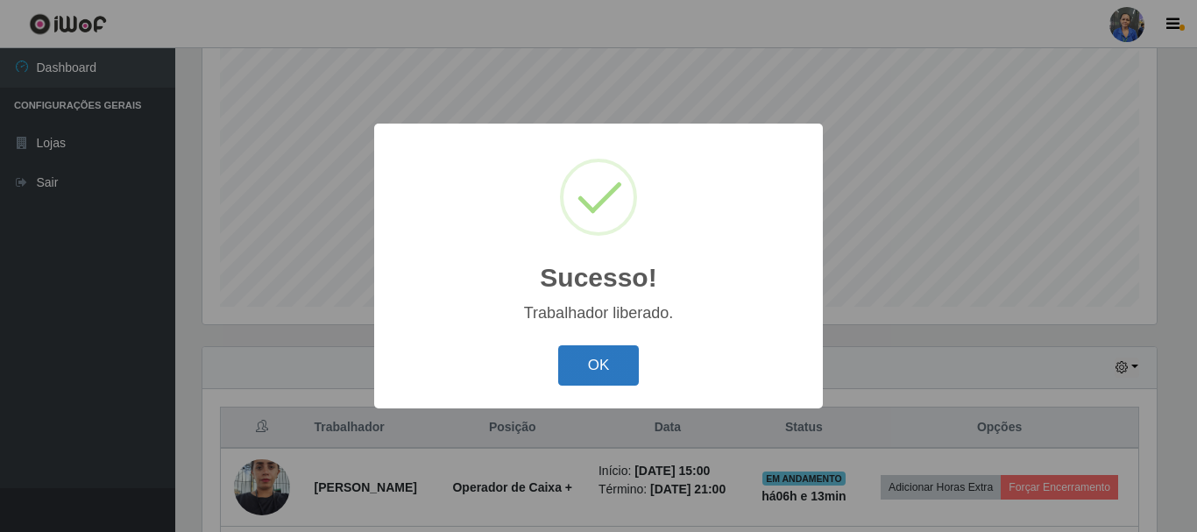
click at [614, 365] on button "OK" at bounding box center [598, 365] width 81 height 41
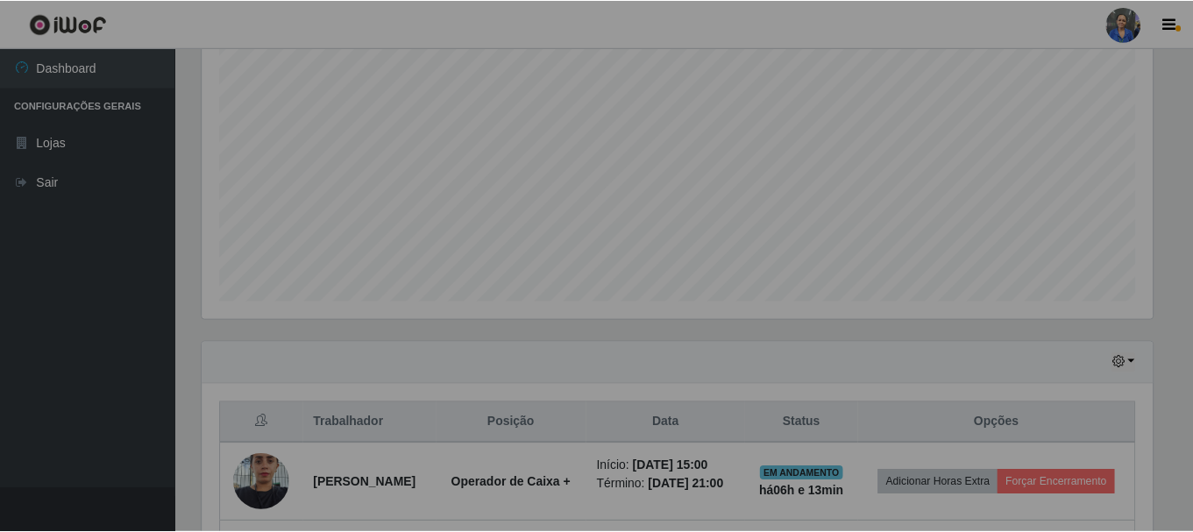
scroll to position [875891, 875292]
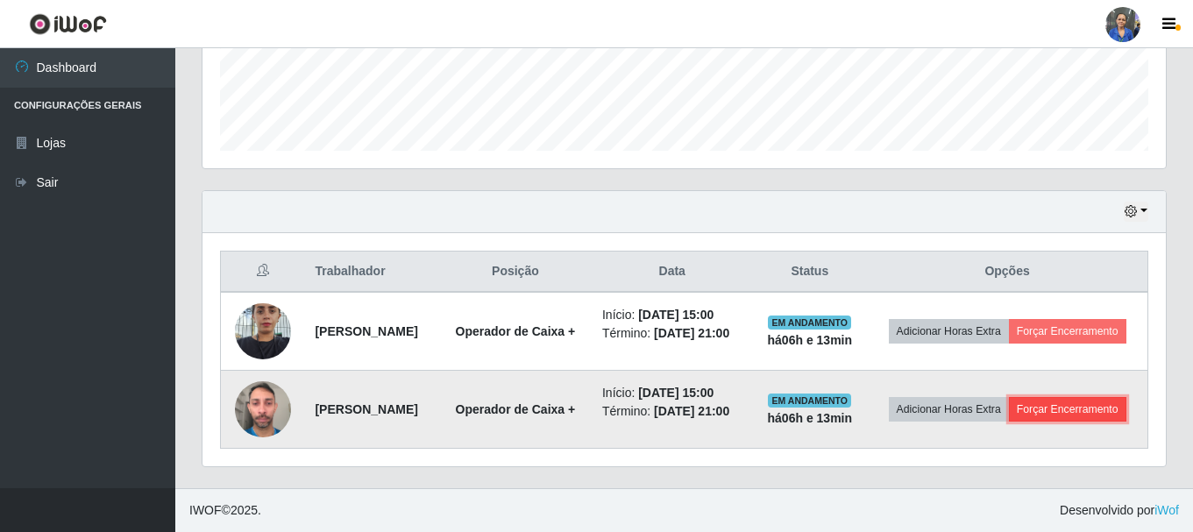
click at [1016, 418] on button "Forçar Encerramento" at bounding box center [1067, 409] width 117 height 25
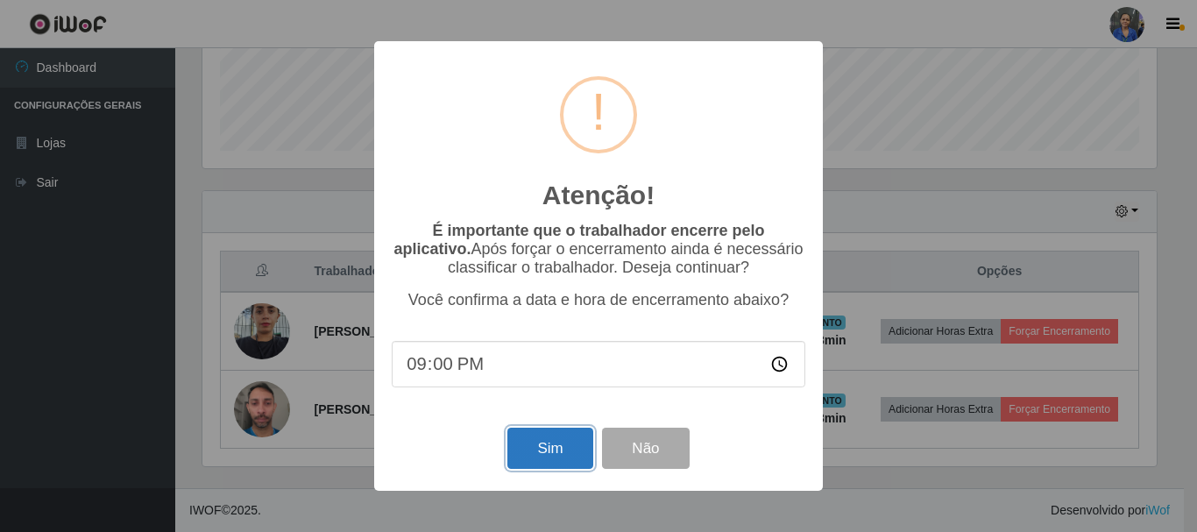
click at [538, 450] on button "Sim" at bounding box center [549, 448] width 85 height 41
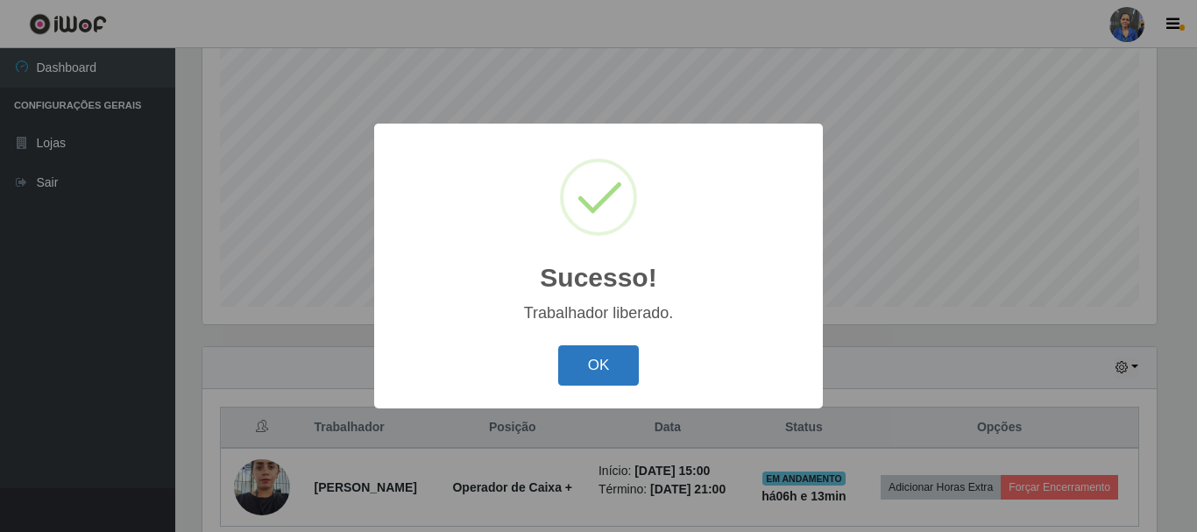
drag, startPoint x: 588, startPoint y: 358, endPoint x: 1127, endPoint y: 493, distance: 555.5
click at [595, 359] on button "OK" at bounding box center [598, 365] width 81 height 41
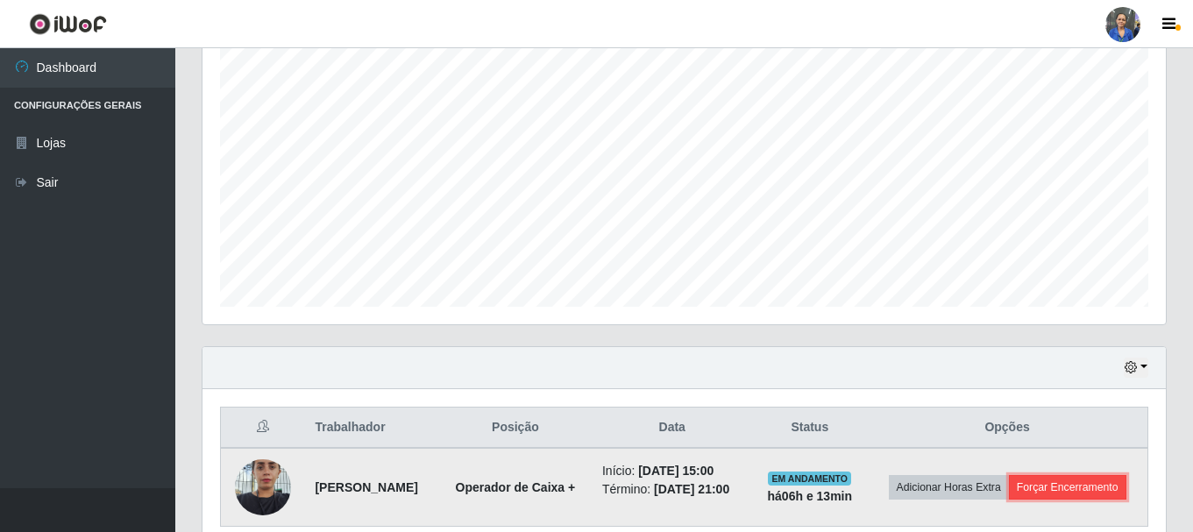
click at [1025, 499] on button "Forçar Encerramento" at bounding box center [1067, 487] width 117 height 25
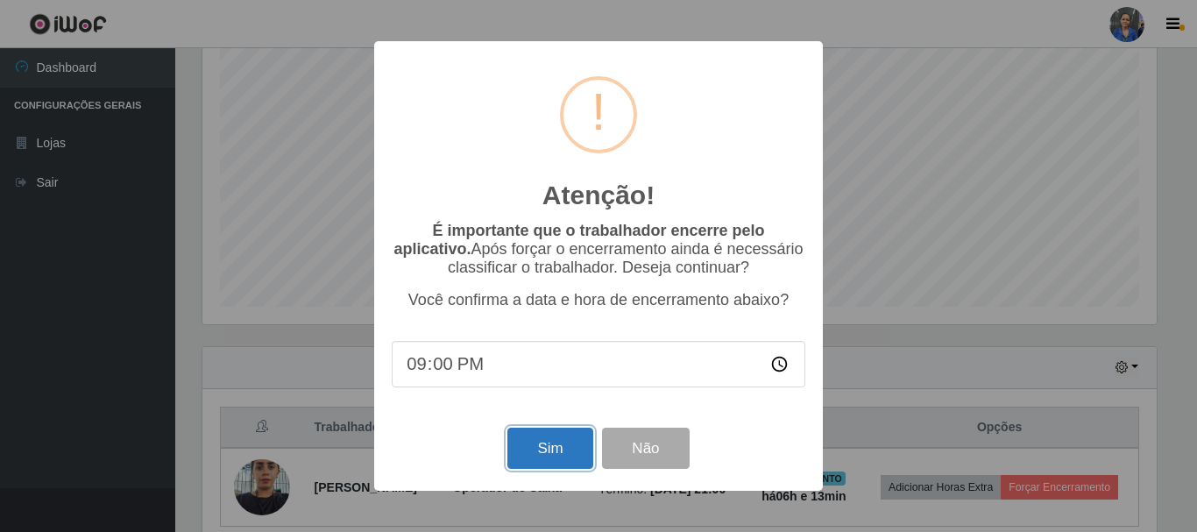
click at [548, 450] on button "Sim" at bounding box center [549, 448] width 85 height 41
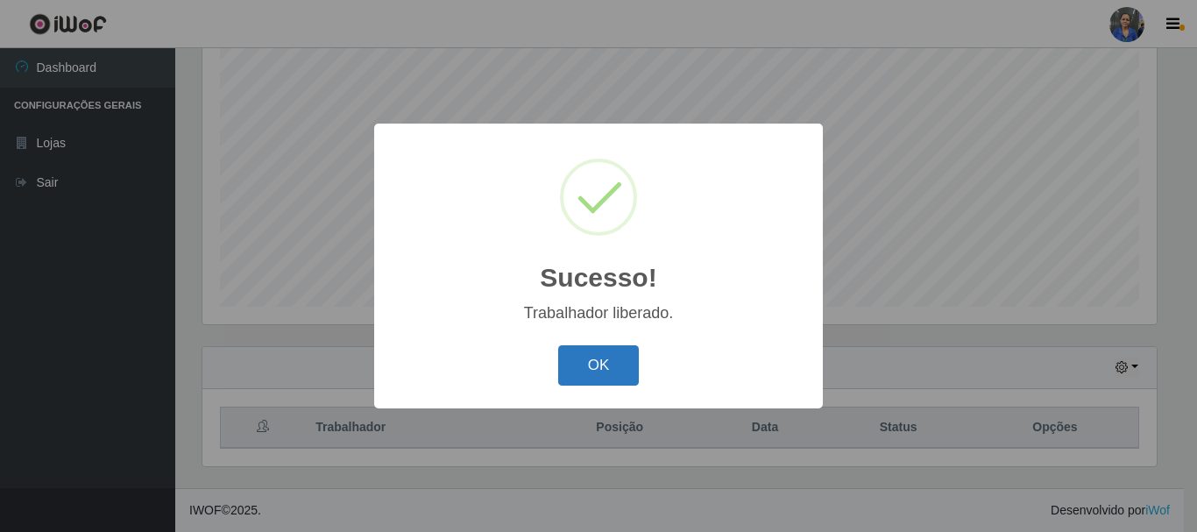
click at [613, 365] on button "OK" at bounding box center [598, 365] width 81 height 41
